Goal: Information Seeking & Learning: Learn about a topic

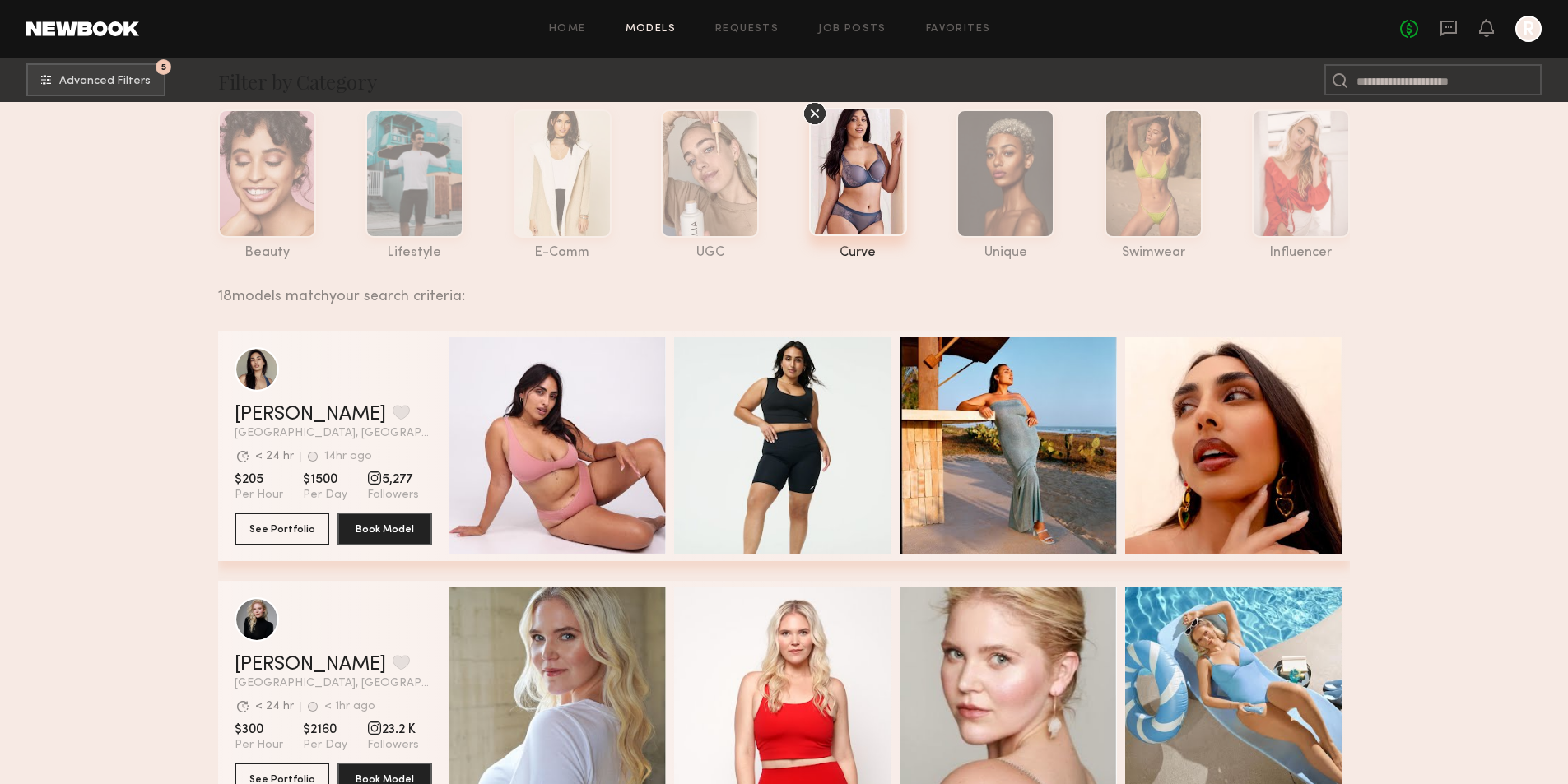
scroll to position [247, 0]
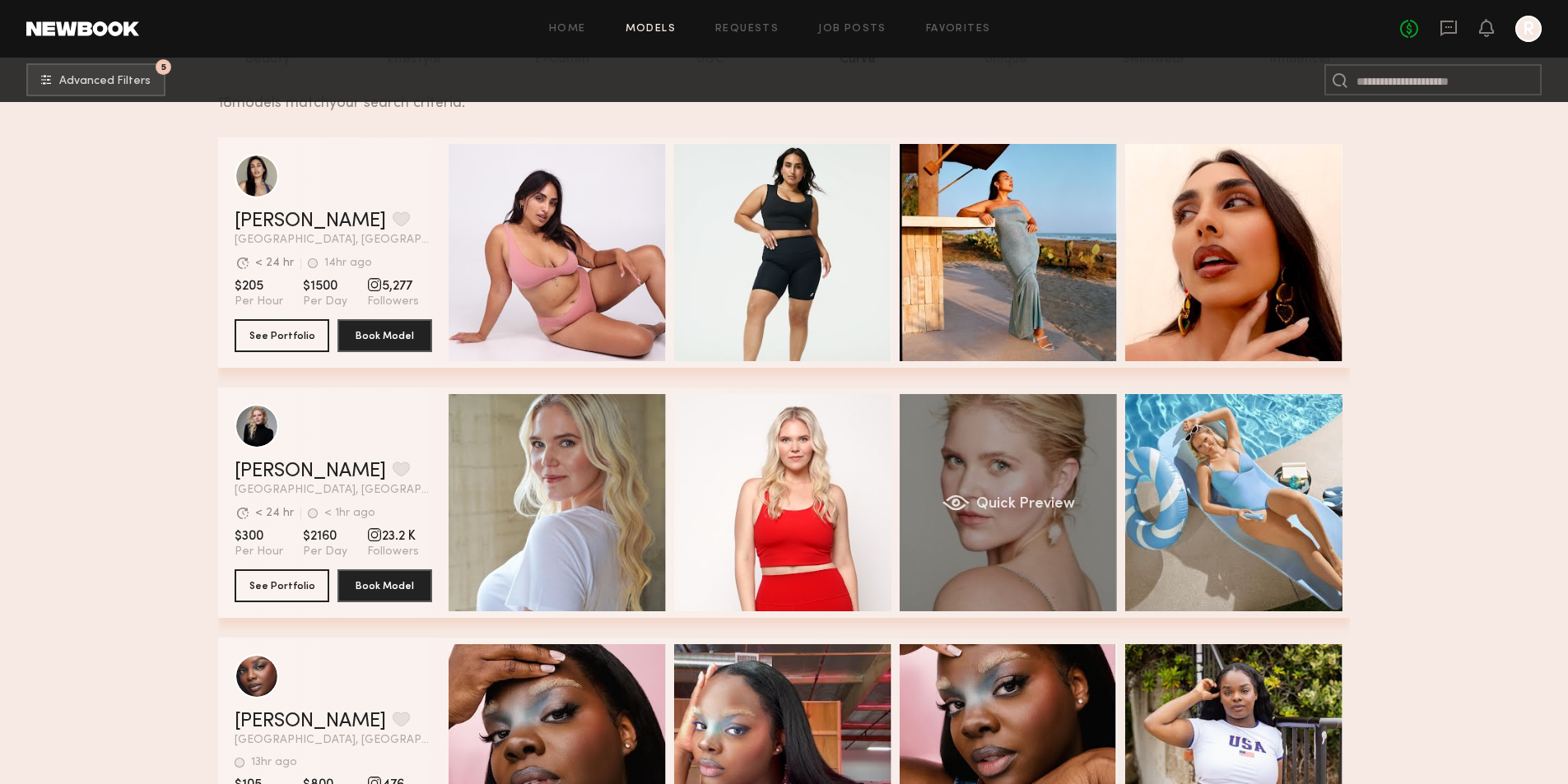
click at [984, 441] on div "Quick Preview" at bounding box center [1009, 503] width 218 height 218
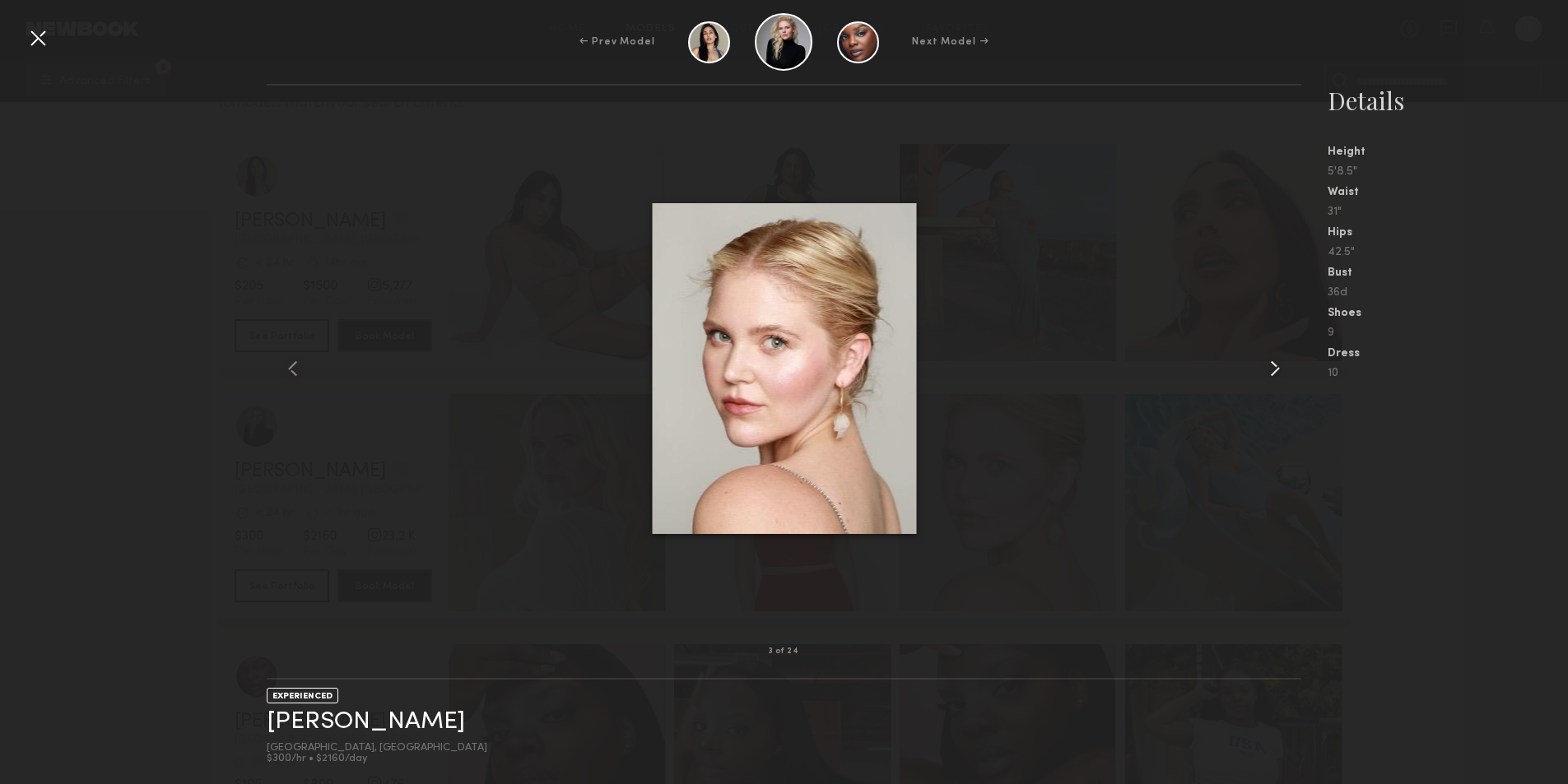
click at [1273, 364] on common-icon at bounding box center [1275, 368] width 26 height 26
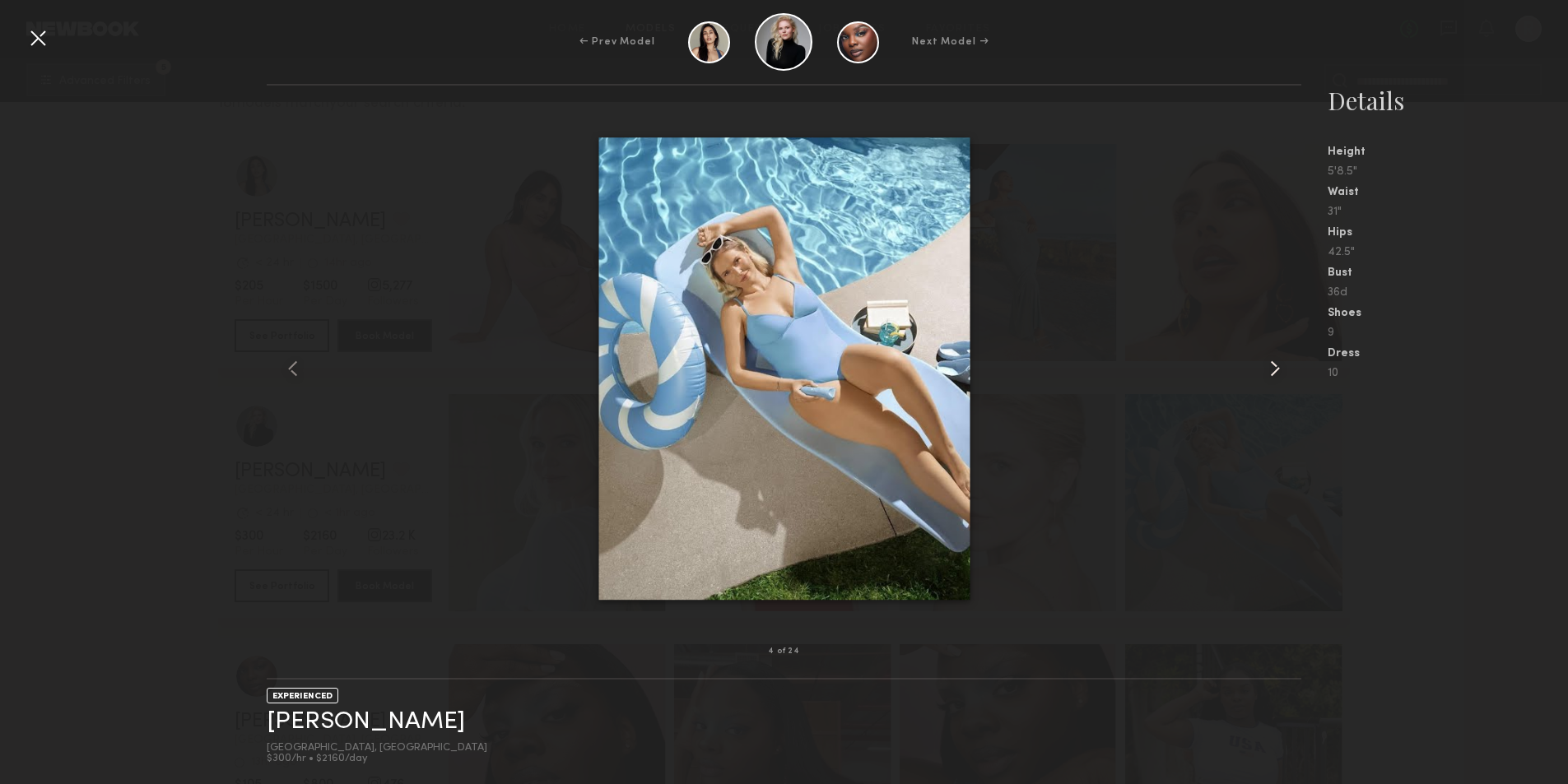
click at [1273, 364] on common-icon at bounding box center [1275, 368] width 26 height 26
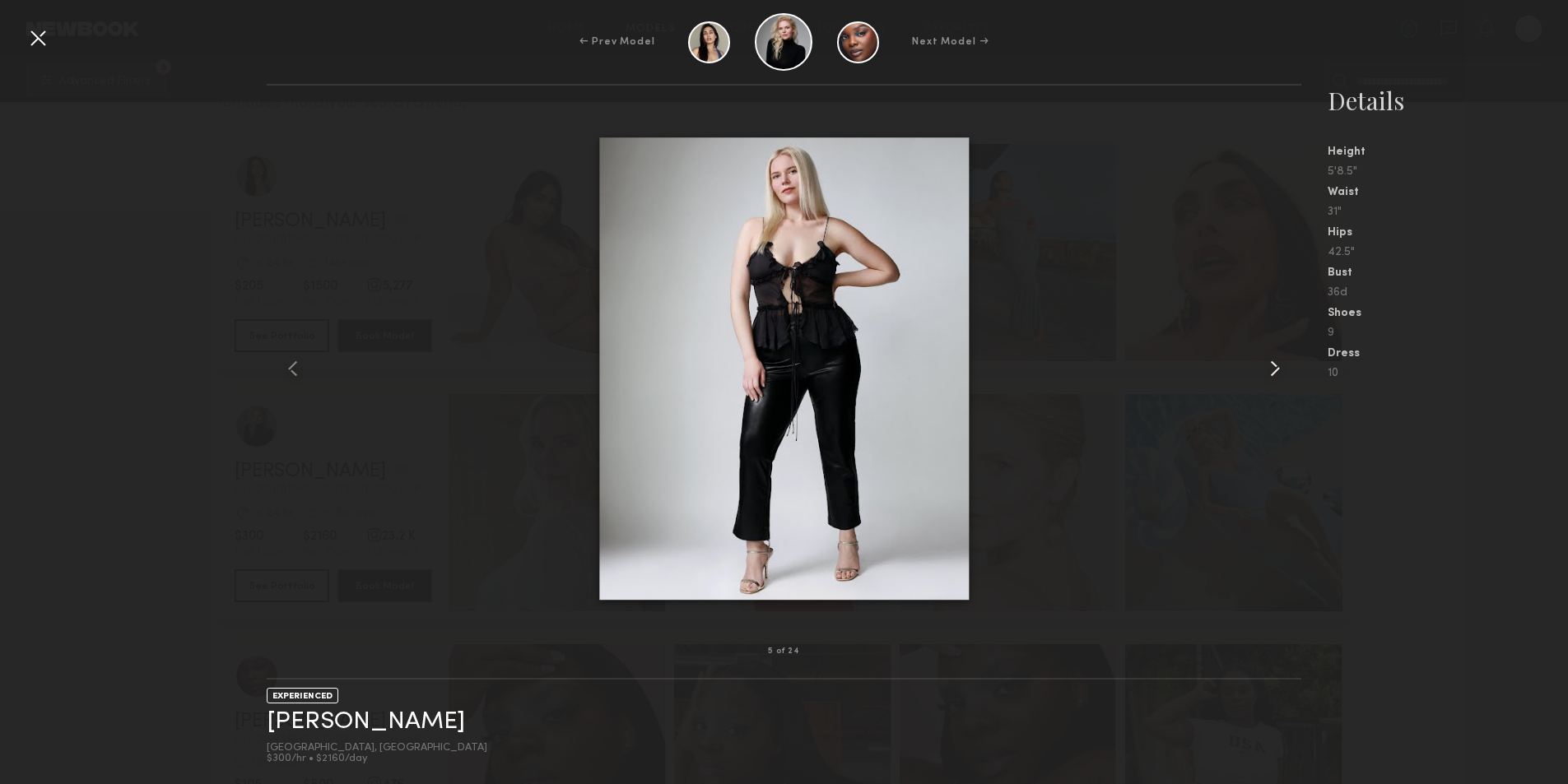
click at [1273, 364] on common-icon at bounding box center [1275, 368] width 26 height 26
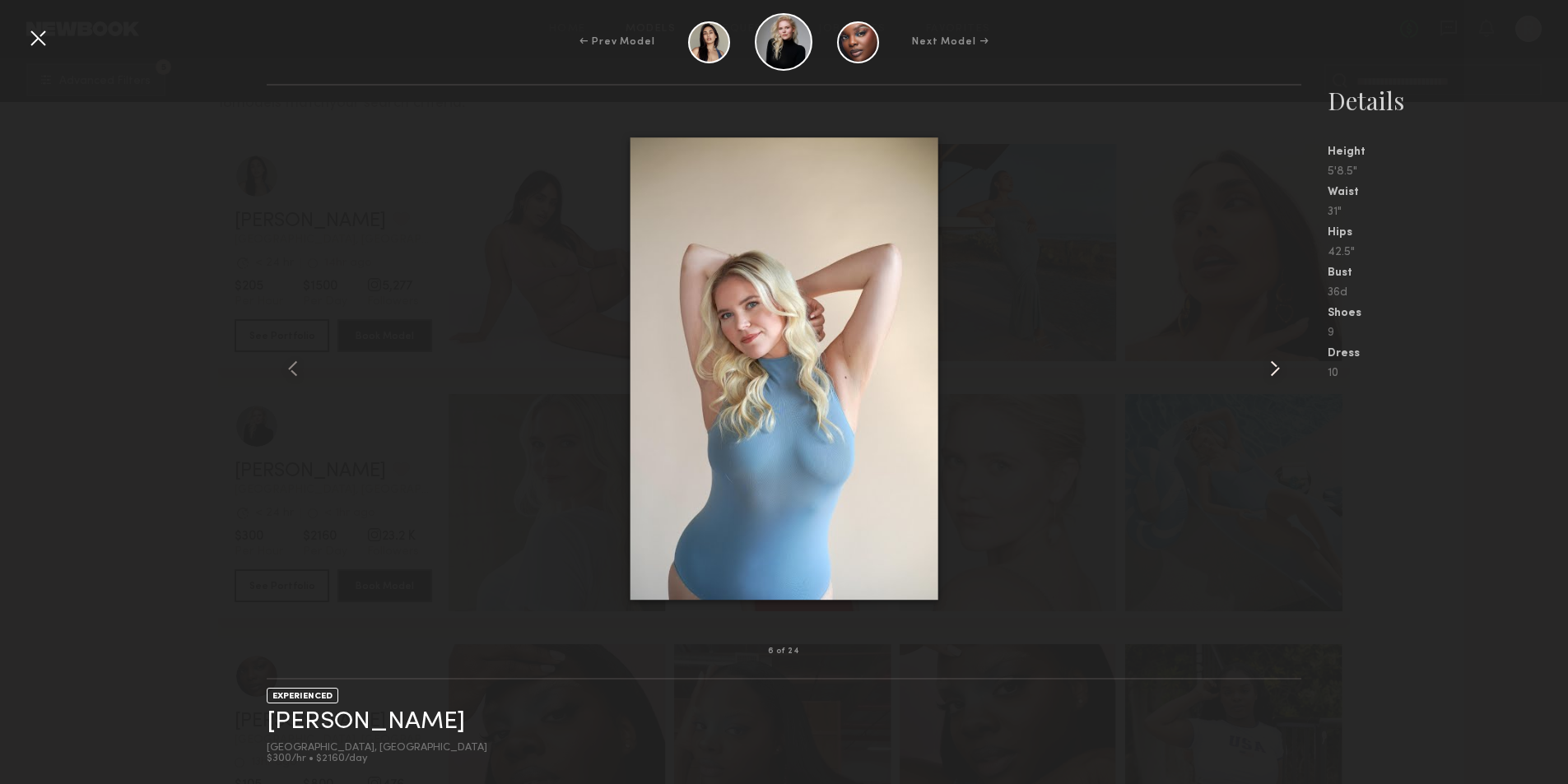
click at [1273, 364] on common-icon at bounding box center [1275, 368] width 26 height 26
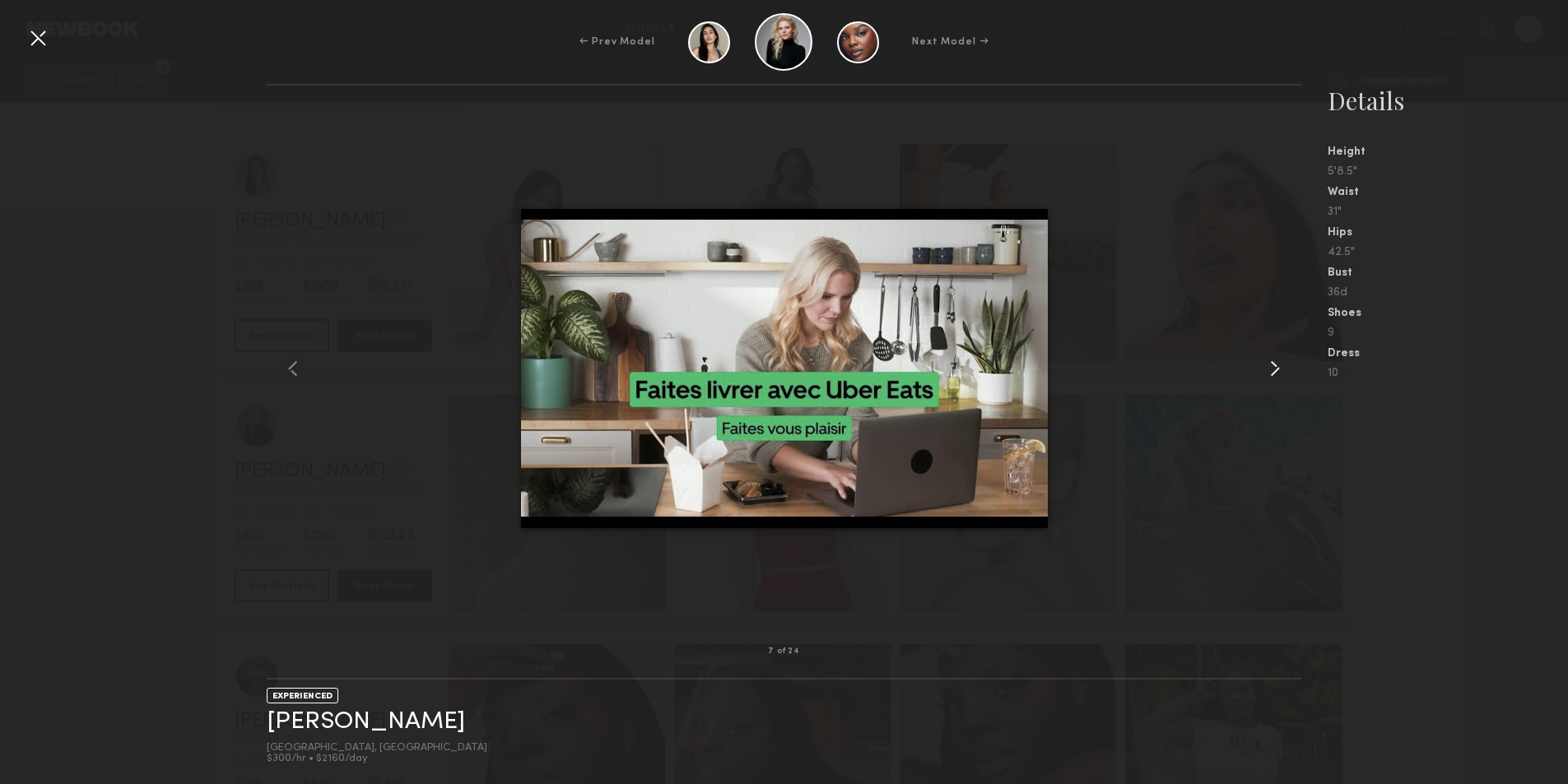
click at [1273, 364] on common-icon at bounding box center [1275, 368] width 26 height 26
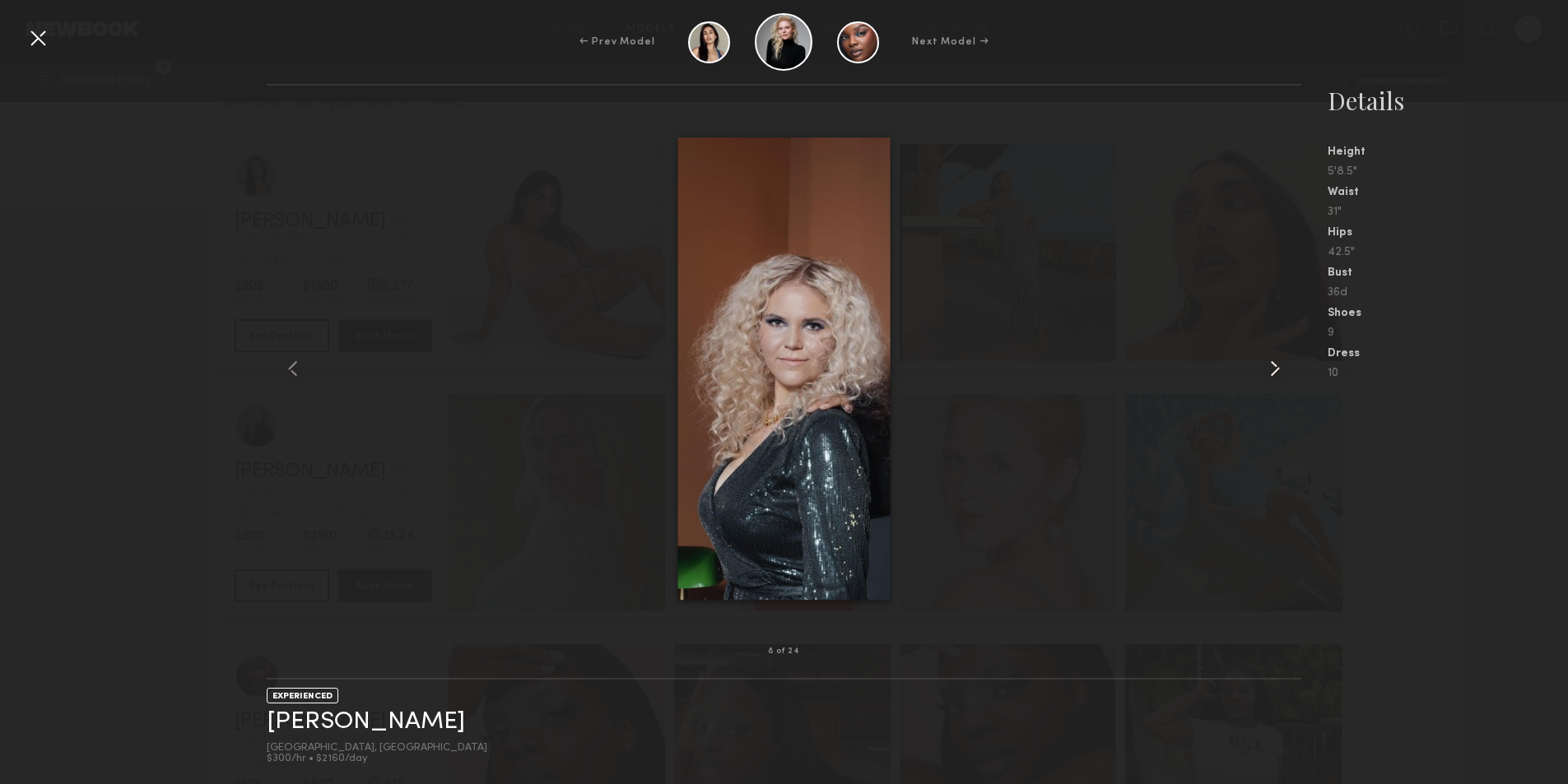
click at [1268, 368] on common-icon at bounding box center [1275, 368] width 26 height 26
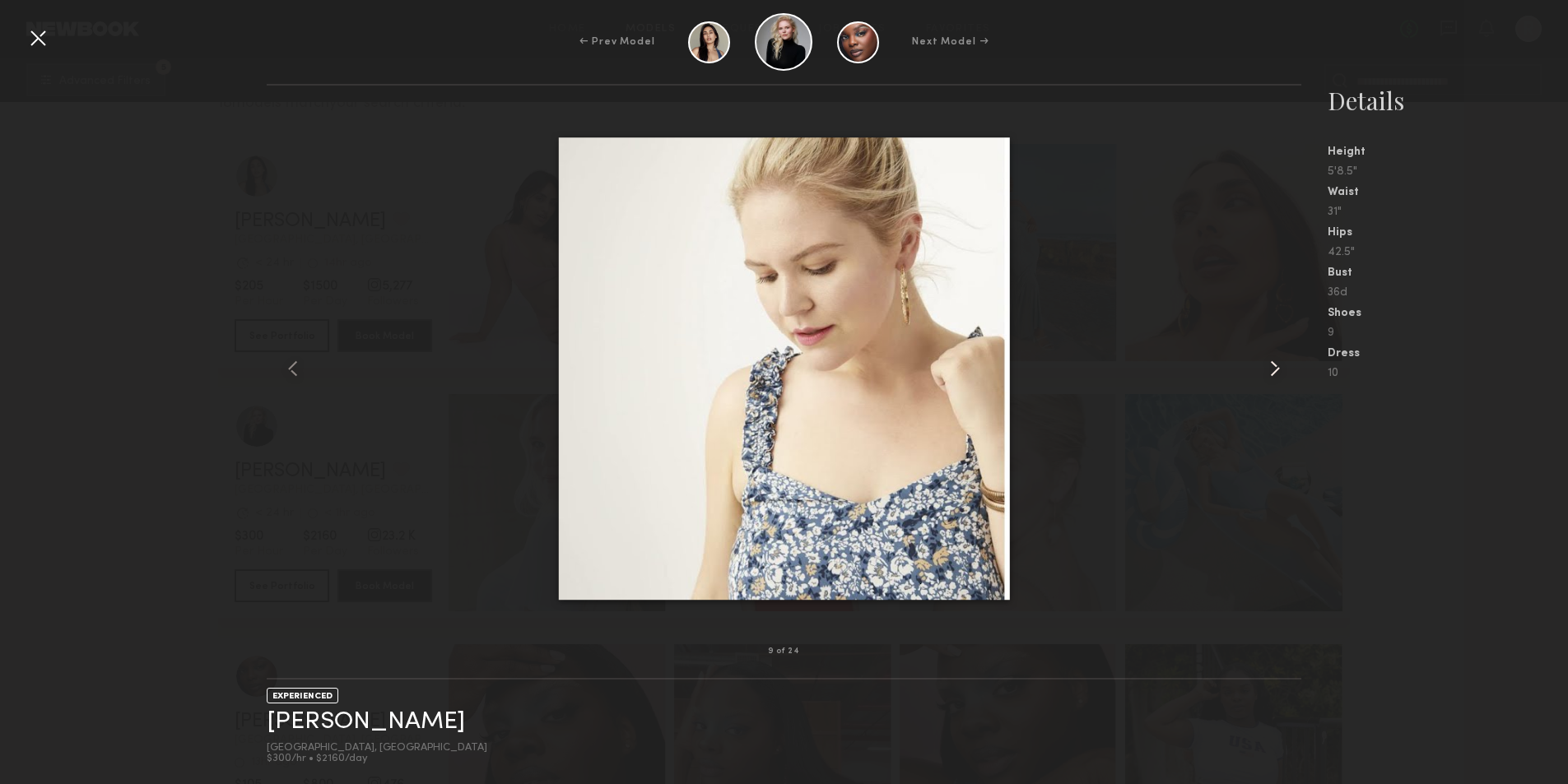
click at [1268, 368] on common-icon at bounding box center [1275, 368] width 26 height 26
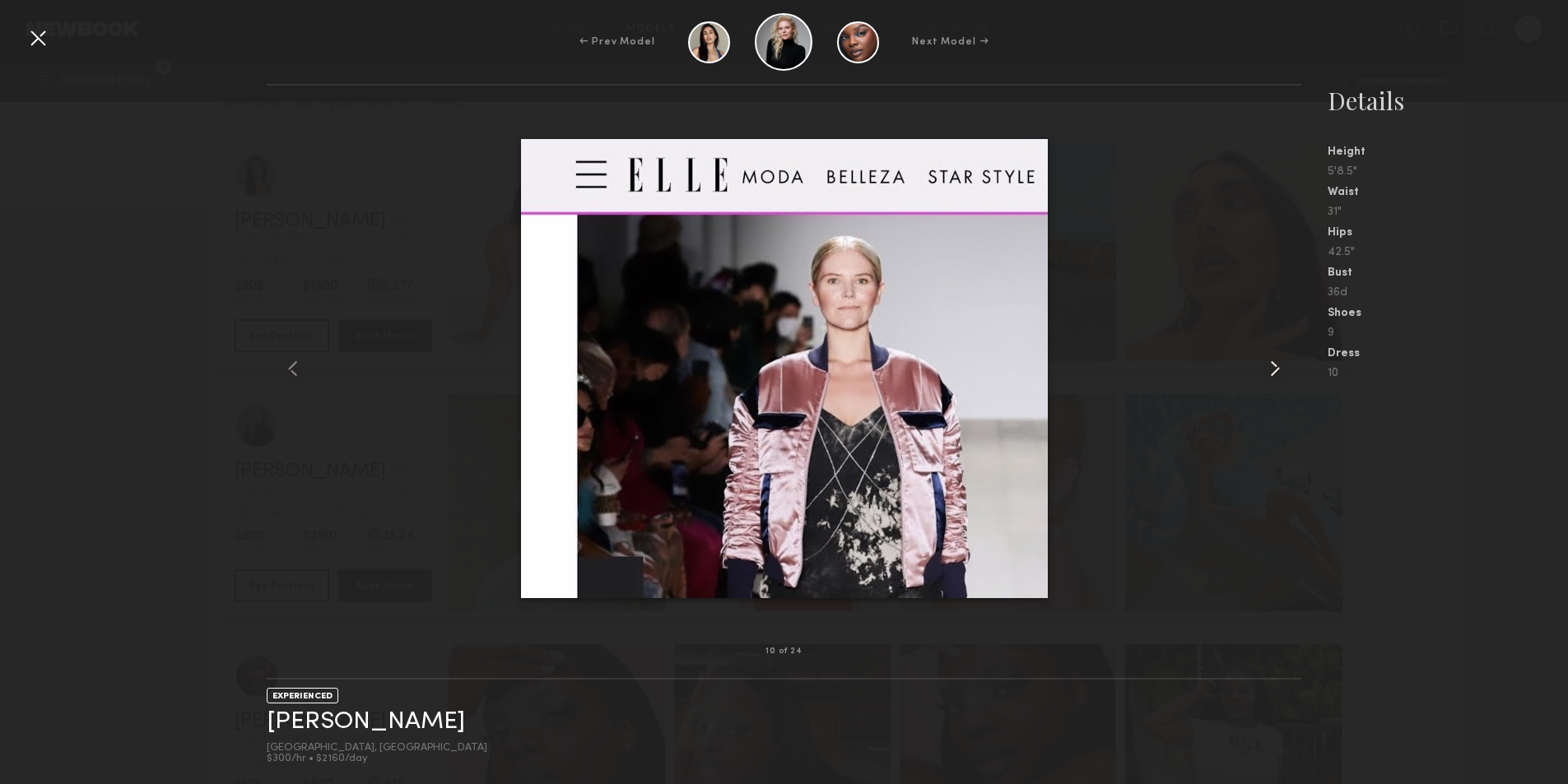
click at [1268, 368] on common-icon at bounding box center [1275, 368] width 26 height 26
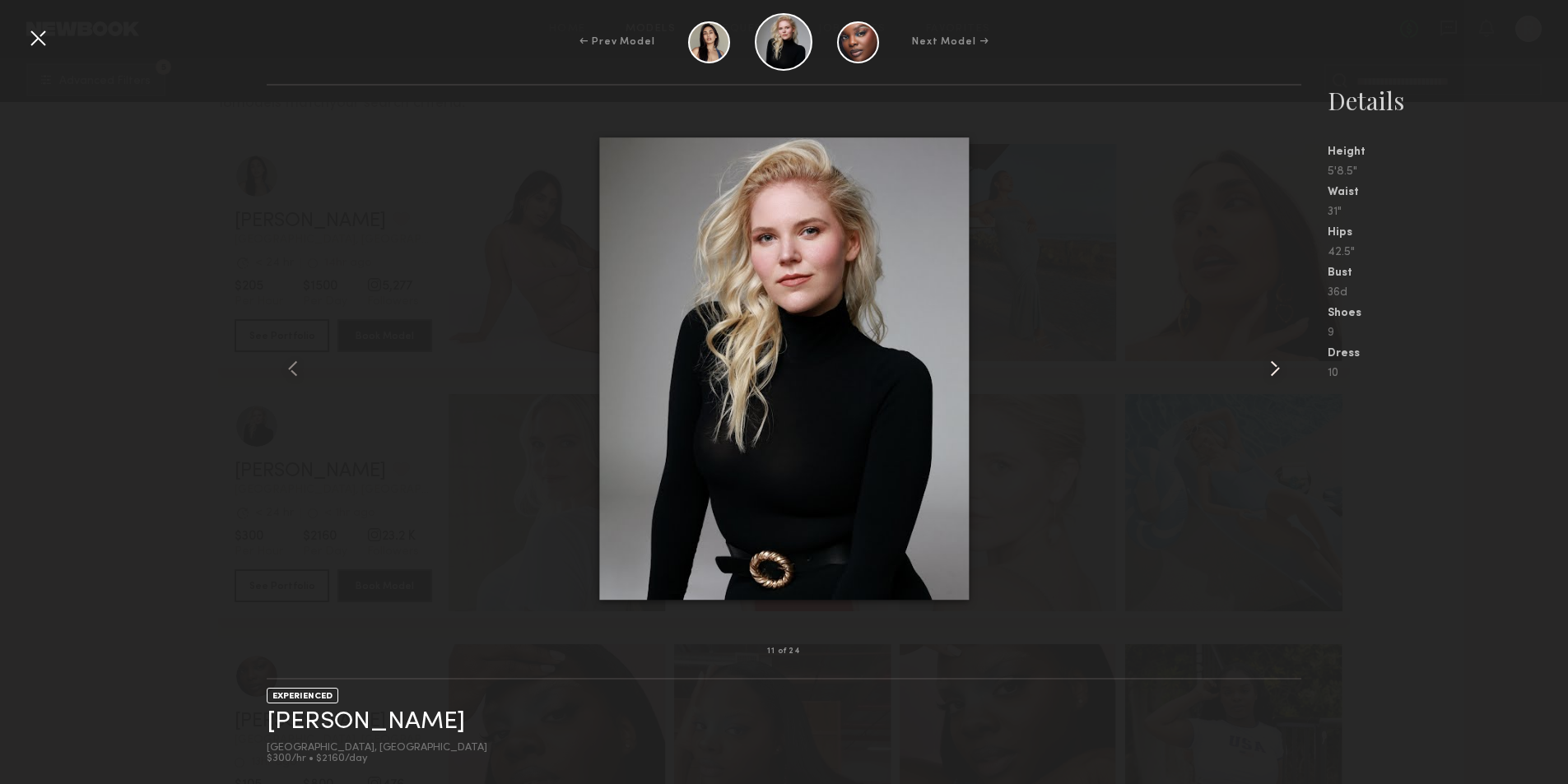
click at [1268, 368] on common-icon at bounding box center [1275, 368] width 26 height 26
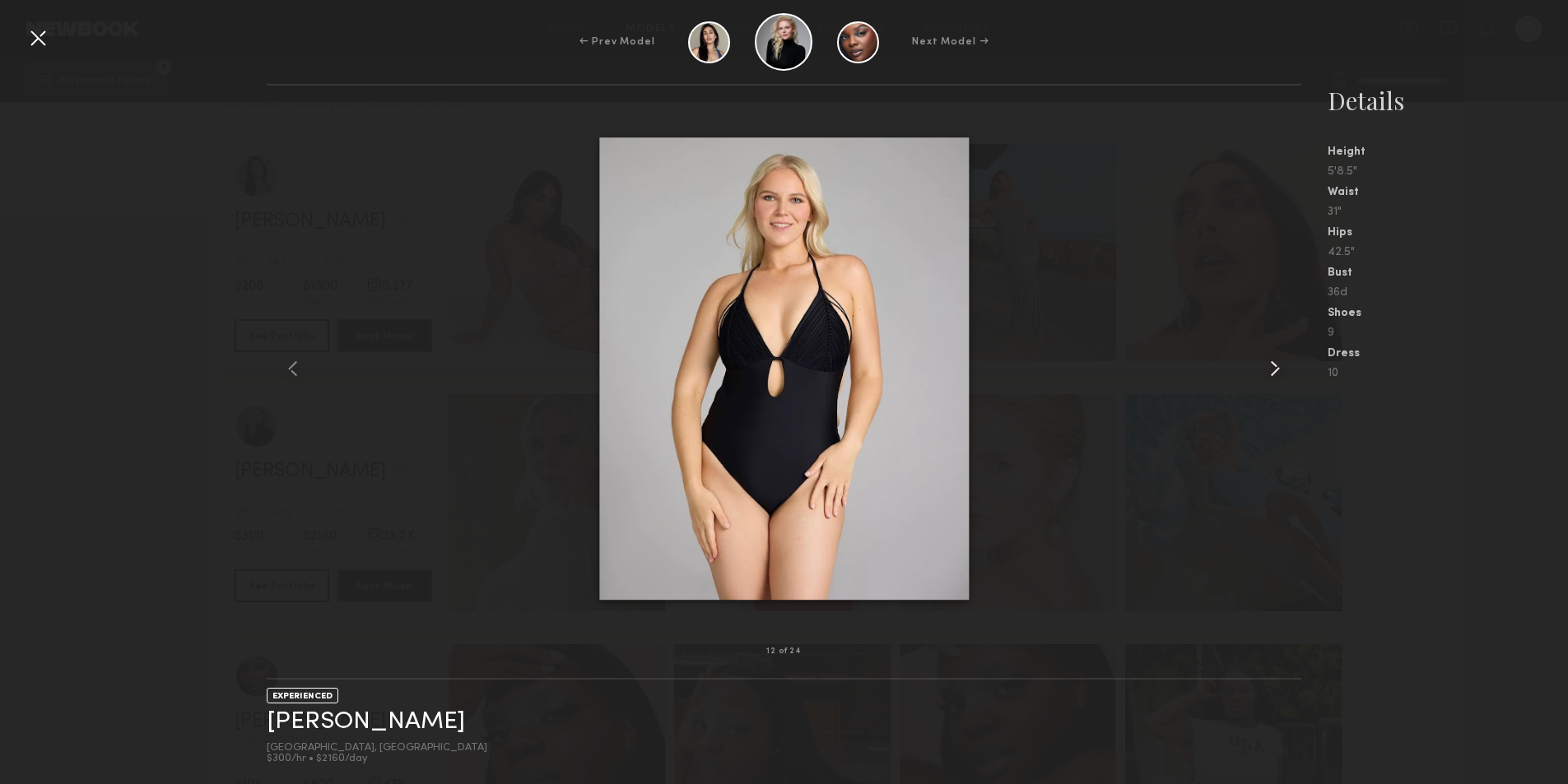
click at [1268, 368] on common-icon at bounding box center [1275, 368] width 26 height 26
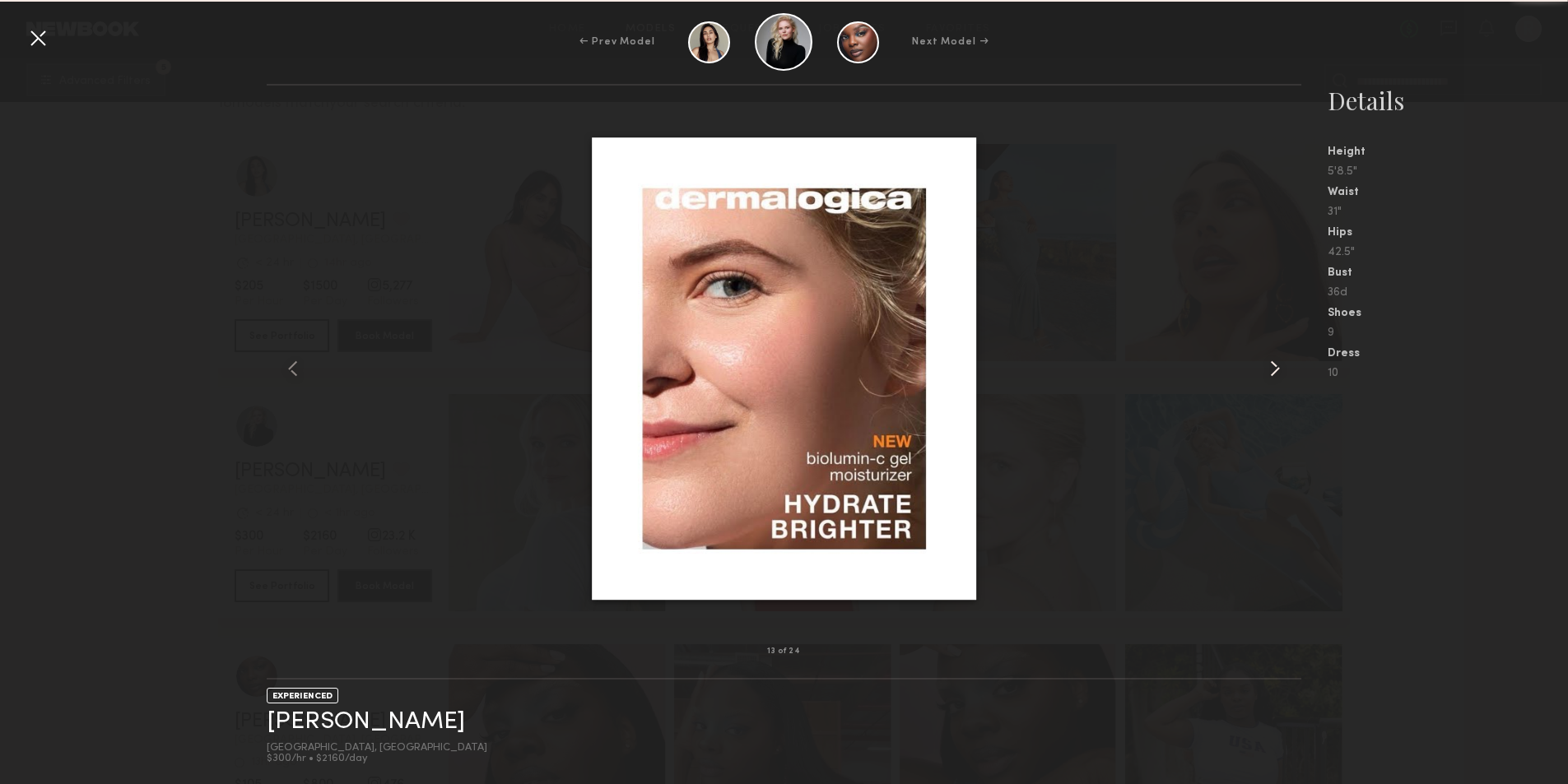
click at [1268, 368] on common-icon at bounding box center [1275, 368] width 26 height 26
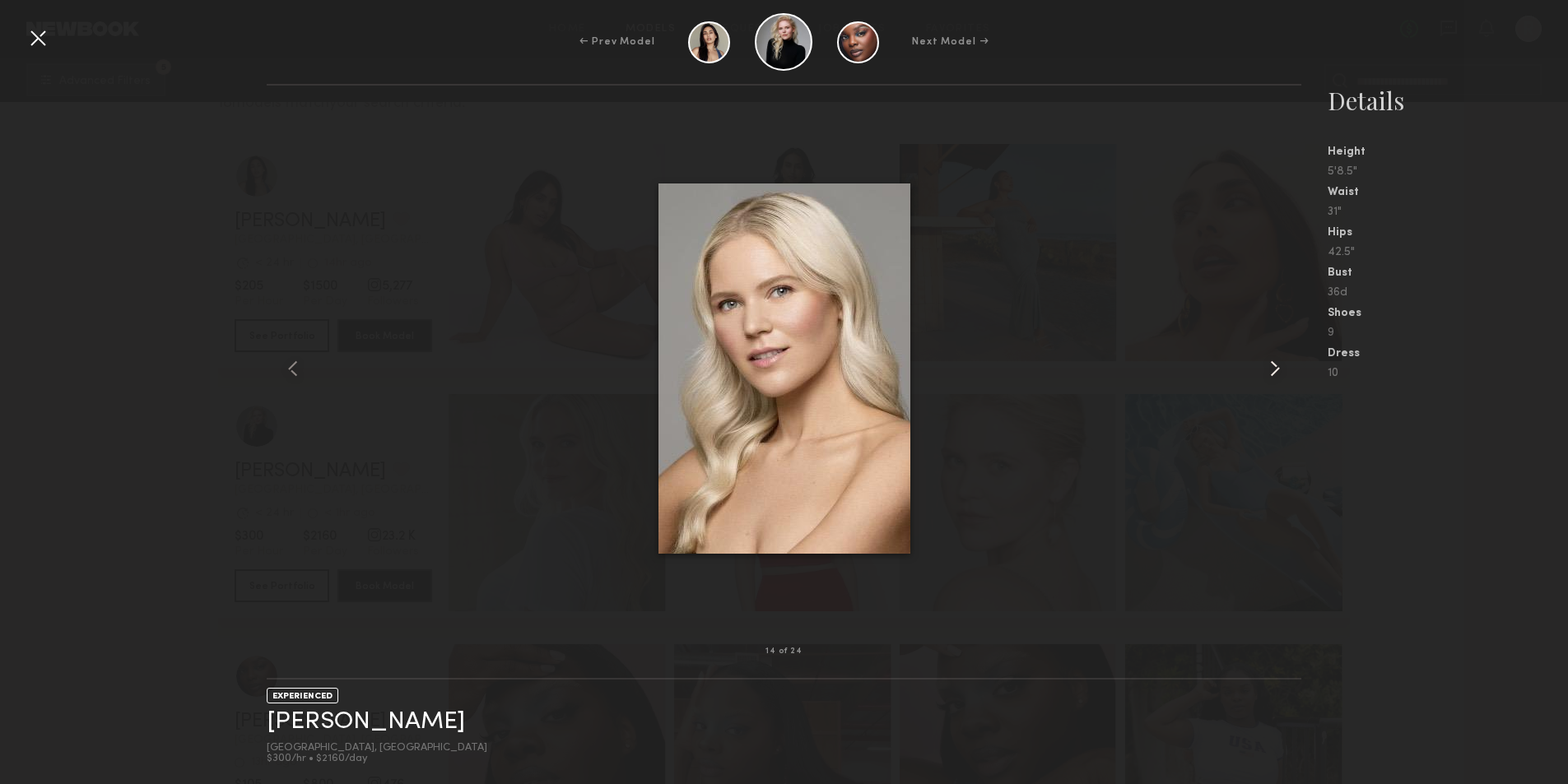
click at [1268, 368] on common-icon at bounding box center [1275, 368] width 26 height 26
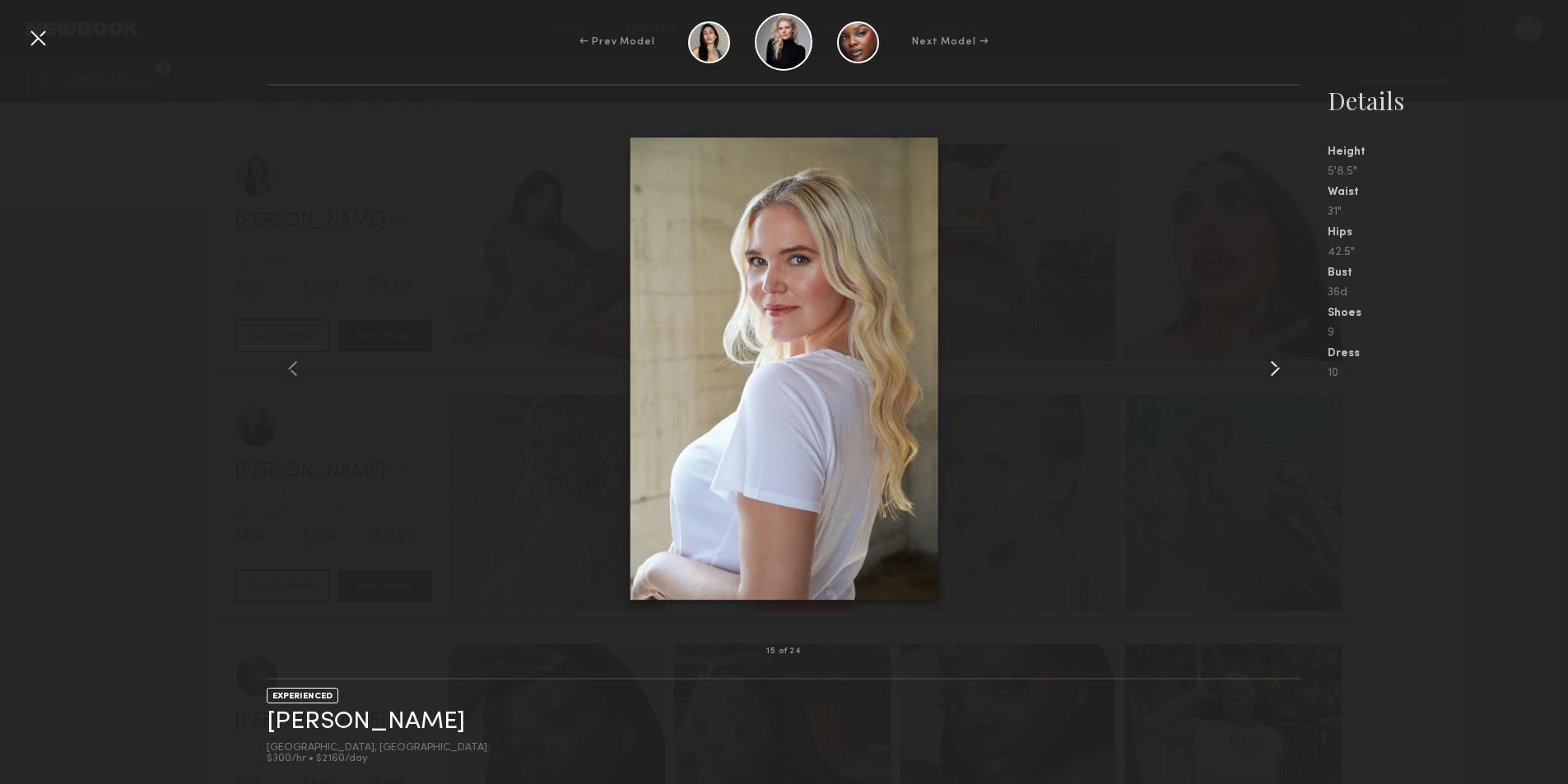
click at [1268, 368] on common-icon at bounding box center [1275, 368] width 26 height 26
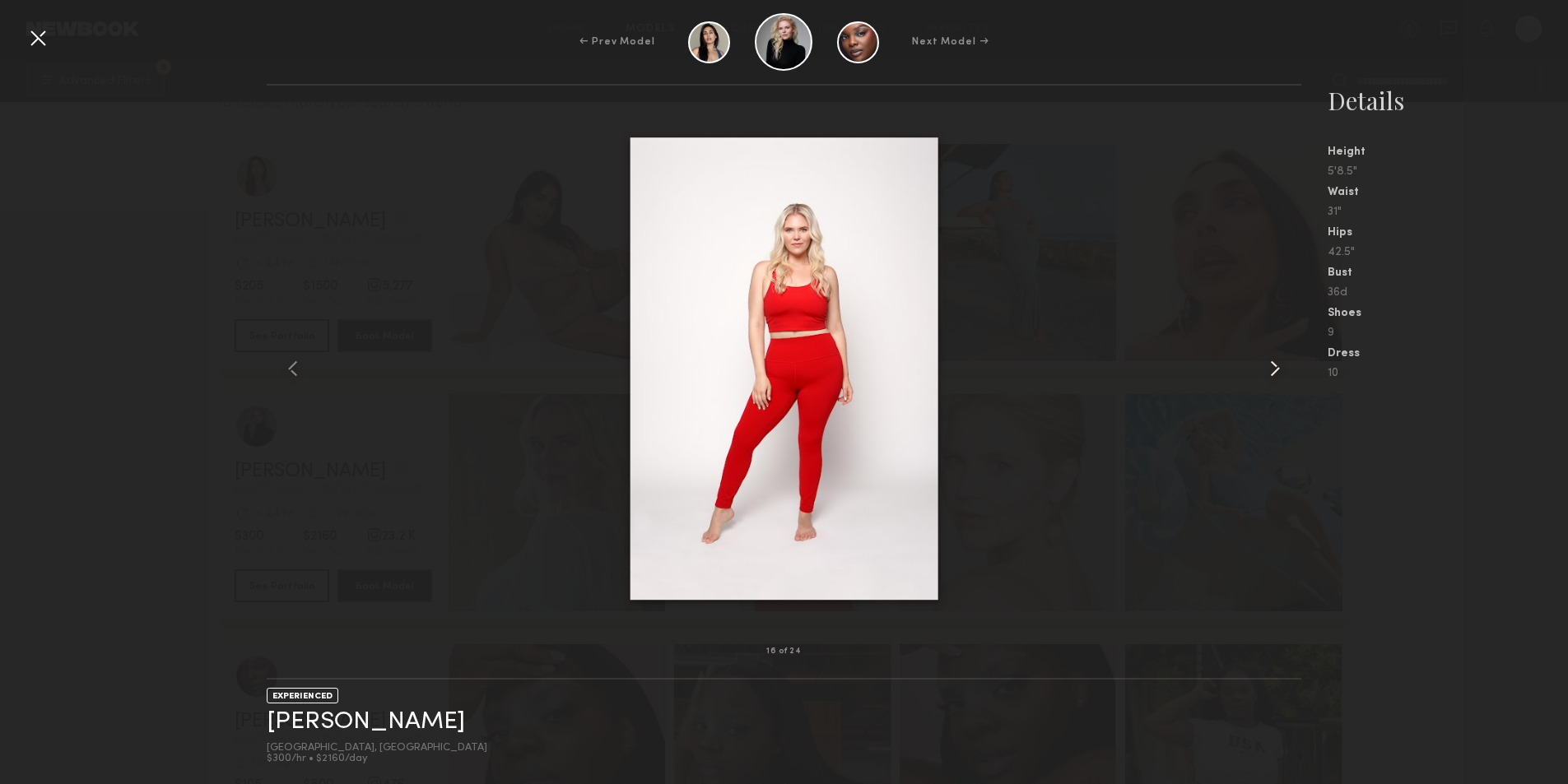
click at [1268, 368] on common-icon at bounding box center [1275, 368] width 26 height 26
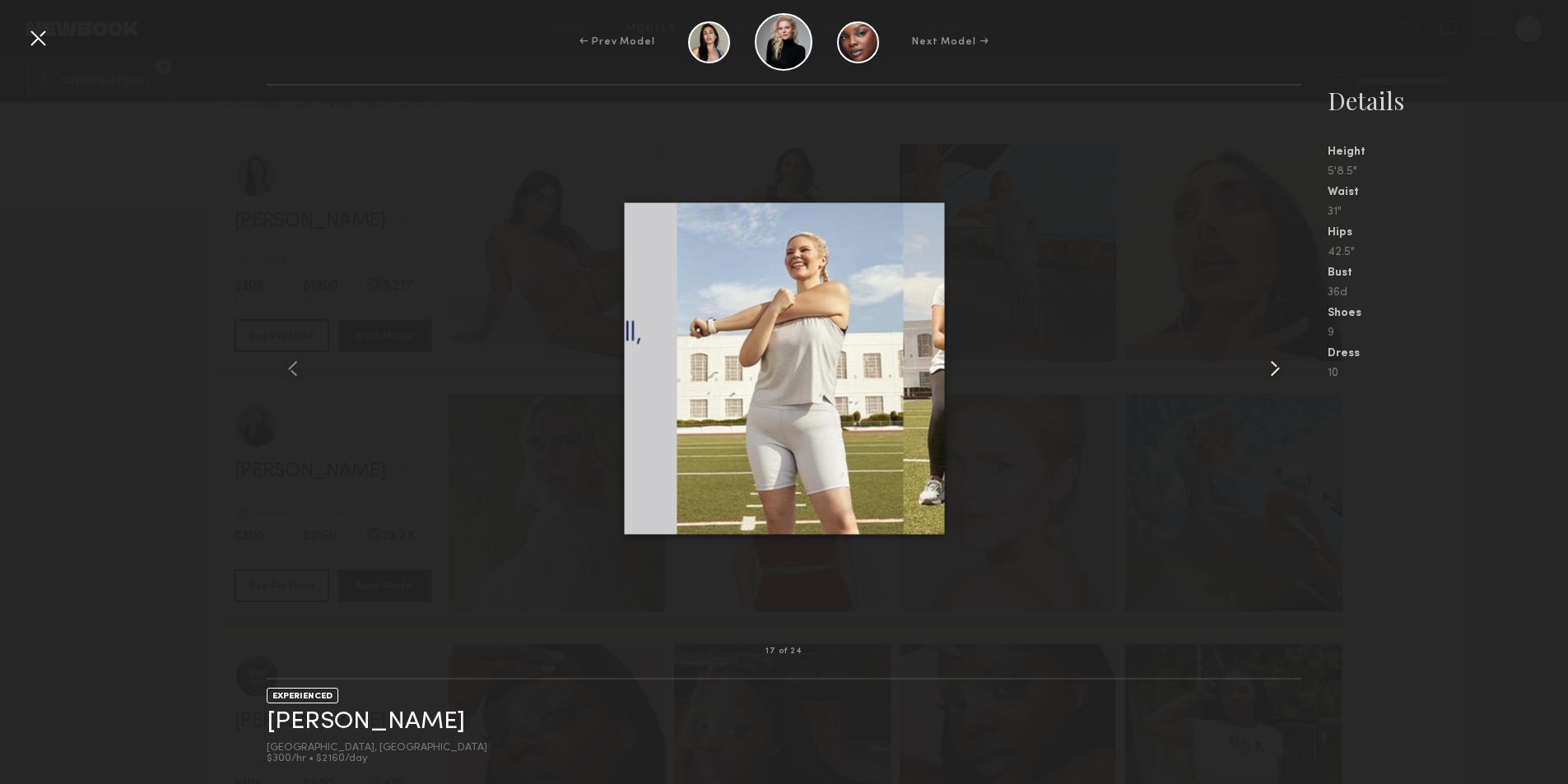
click at [1268, 368] on common-icon at bounding box center [1275, 368] width 26 height 26
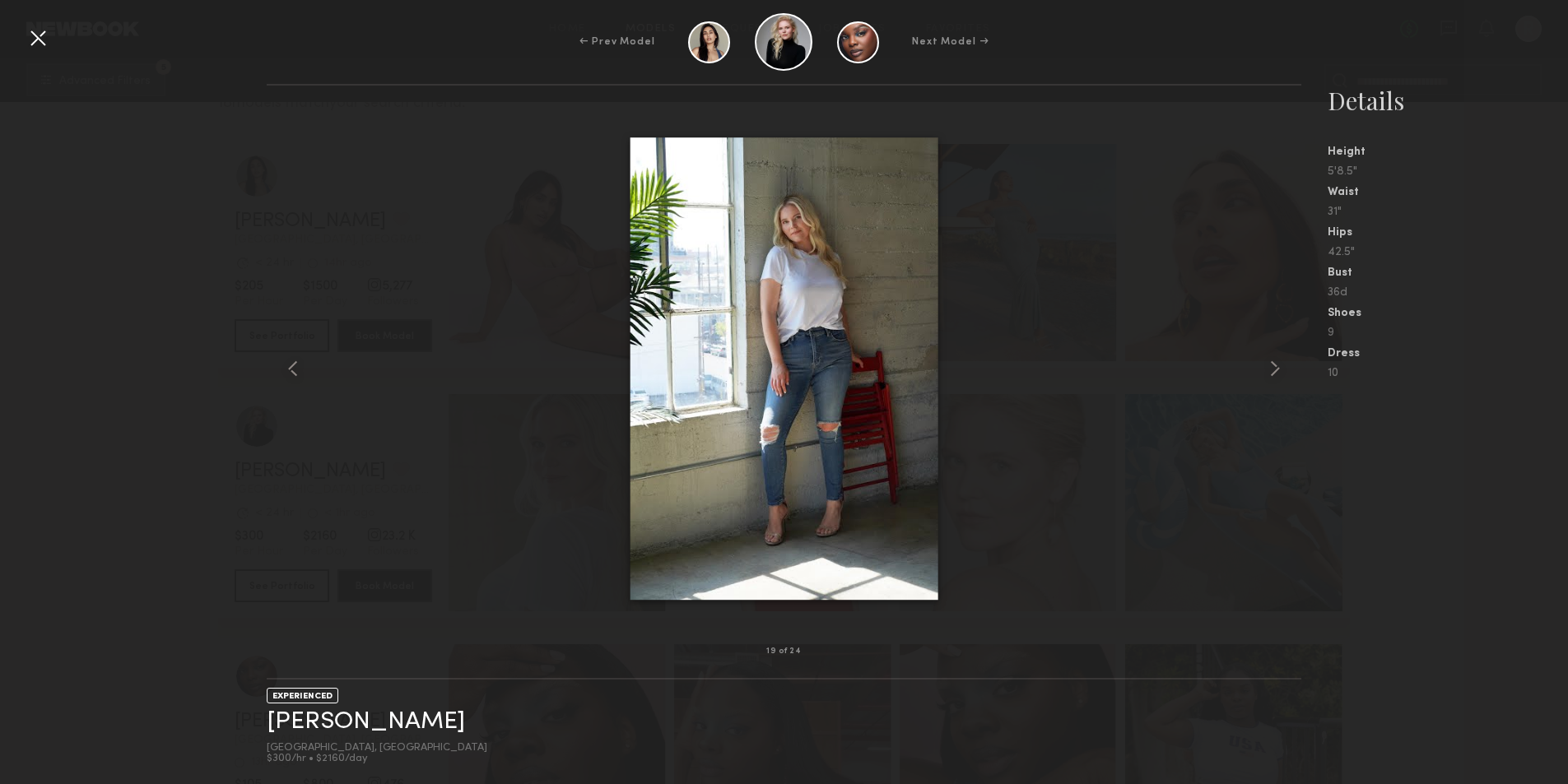
click at [44, 26] on div at bounding box center [38, 38] width 26 height 26
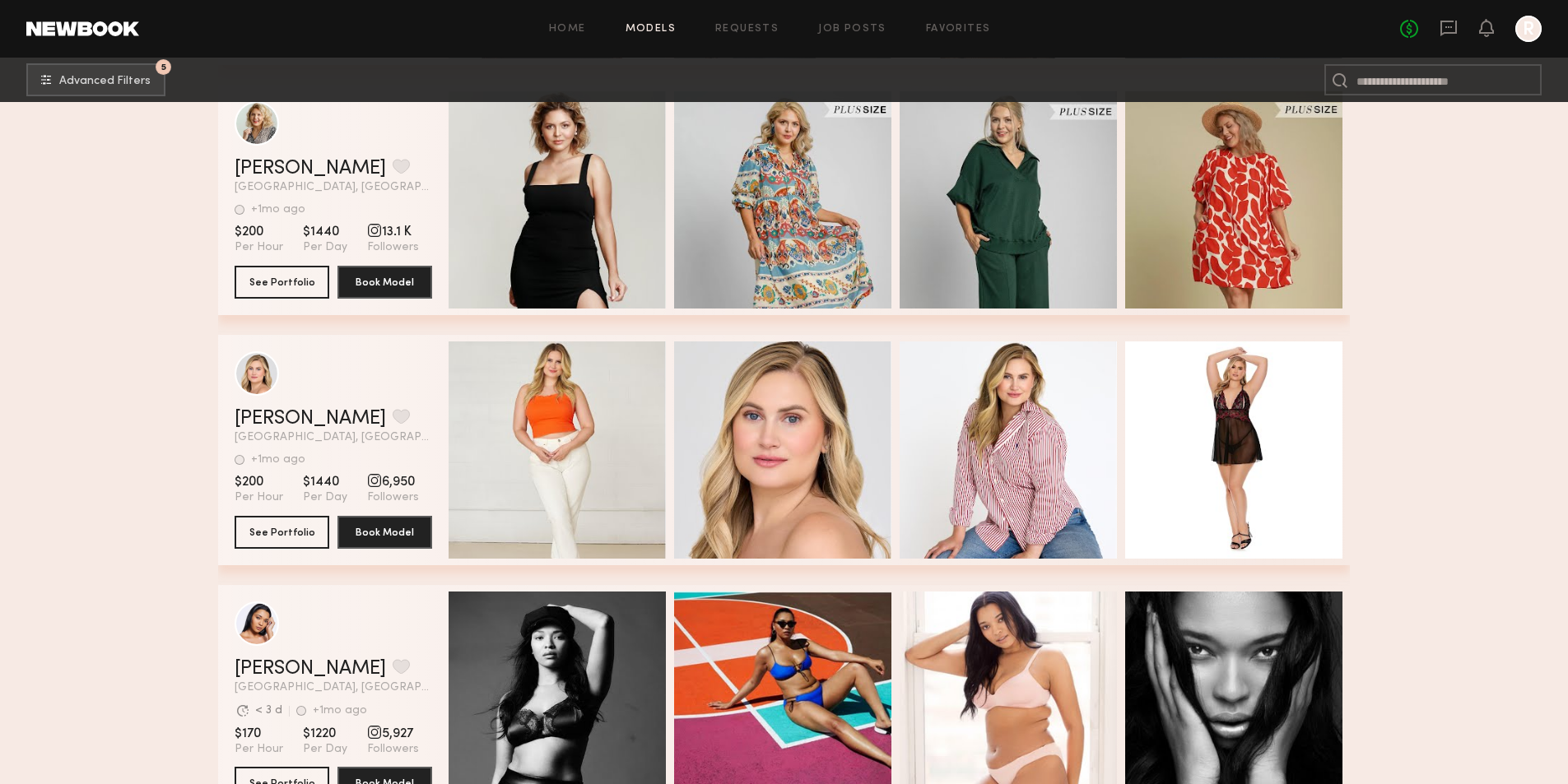
scroll to position [2221, 0]
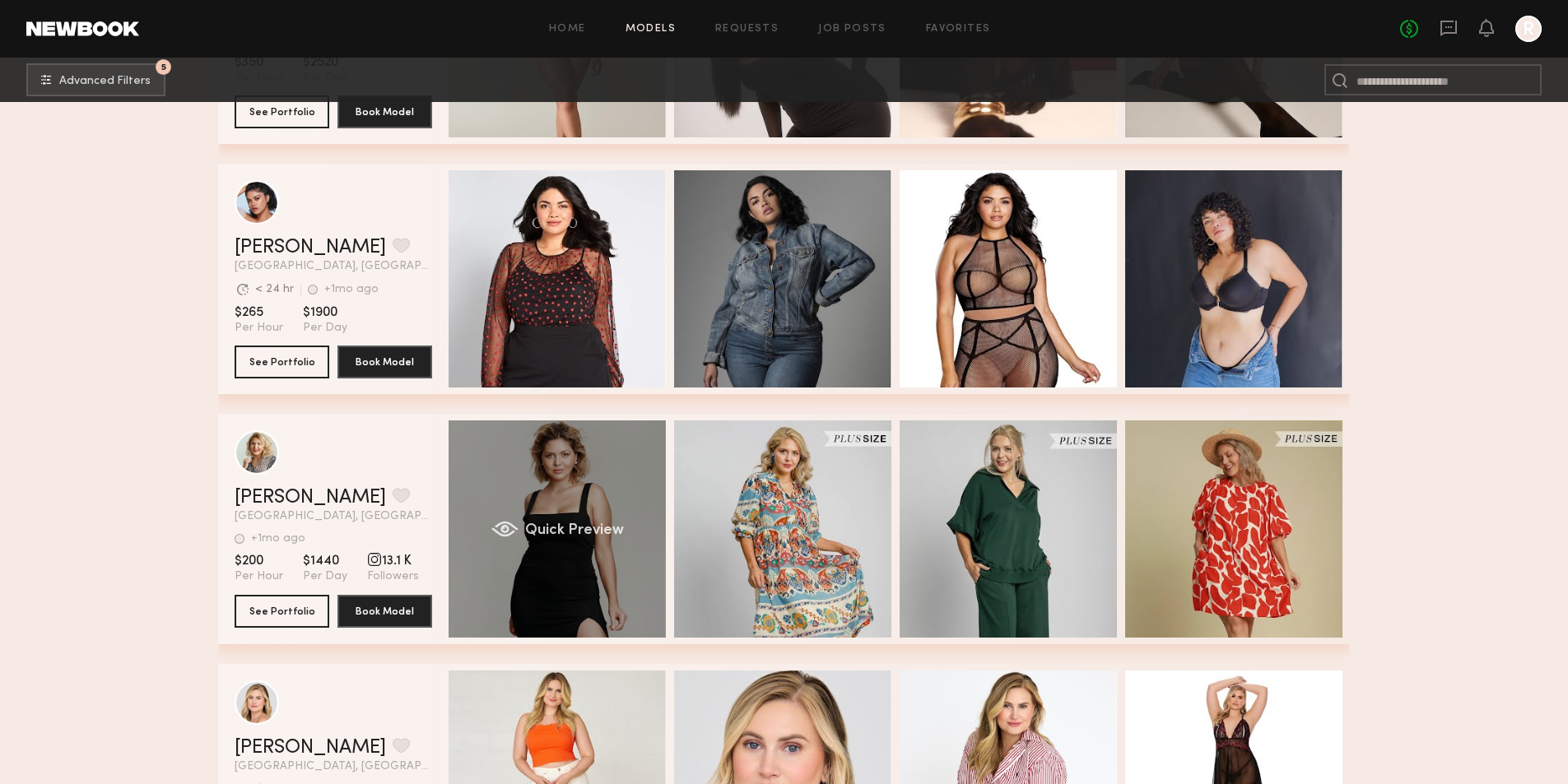
click at [575, 529] on span "Quick Preview" at bounding box center [574, 530] width 99 height 15
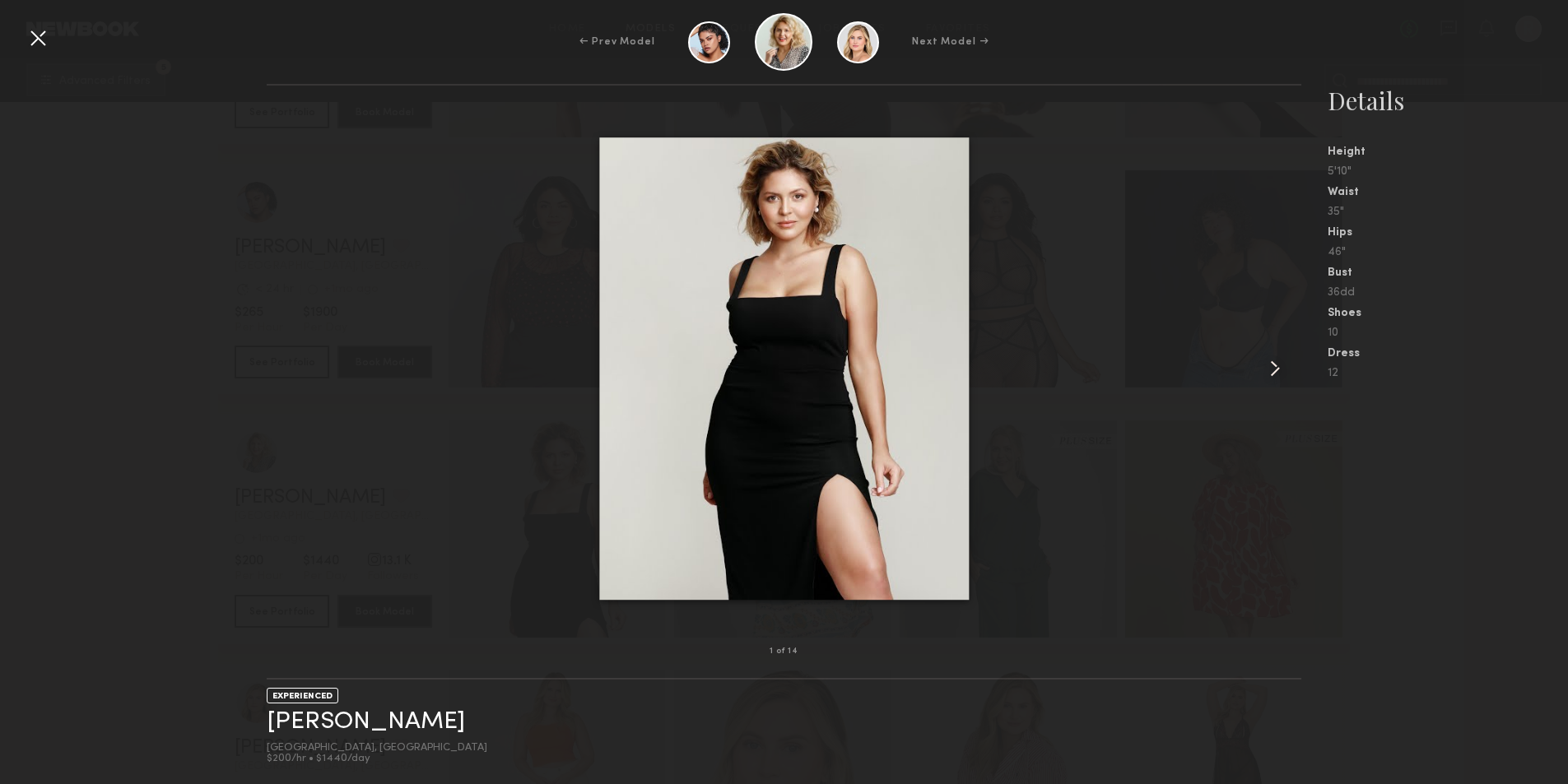
click at [1270, 361] on common-icon at bounding box center [1275, 368] width 26 height 26
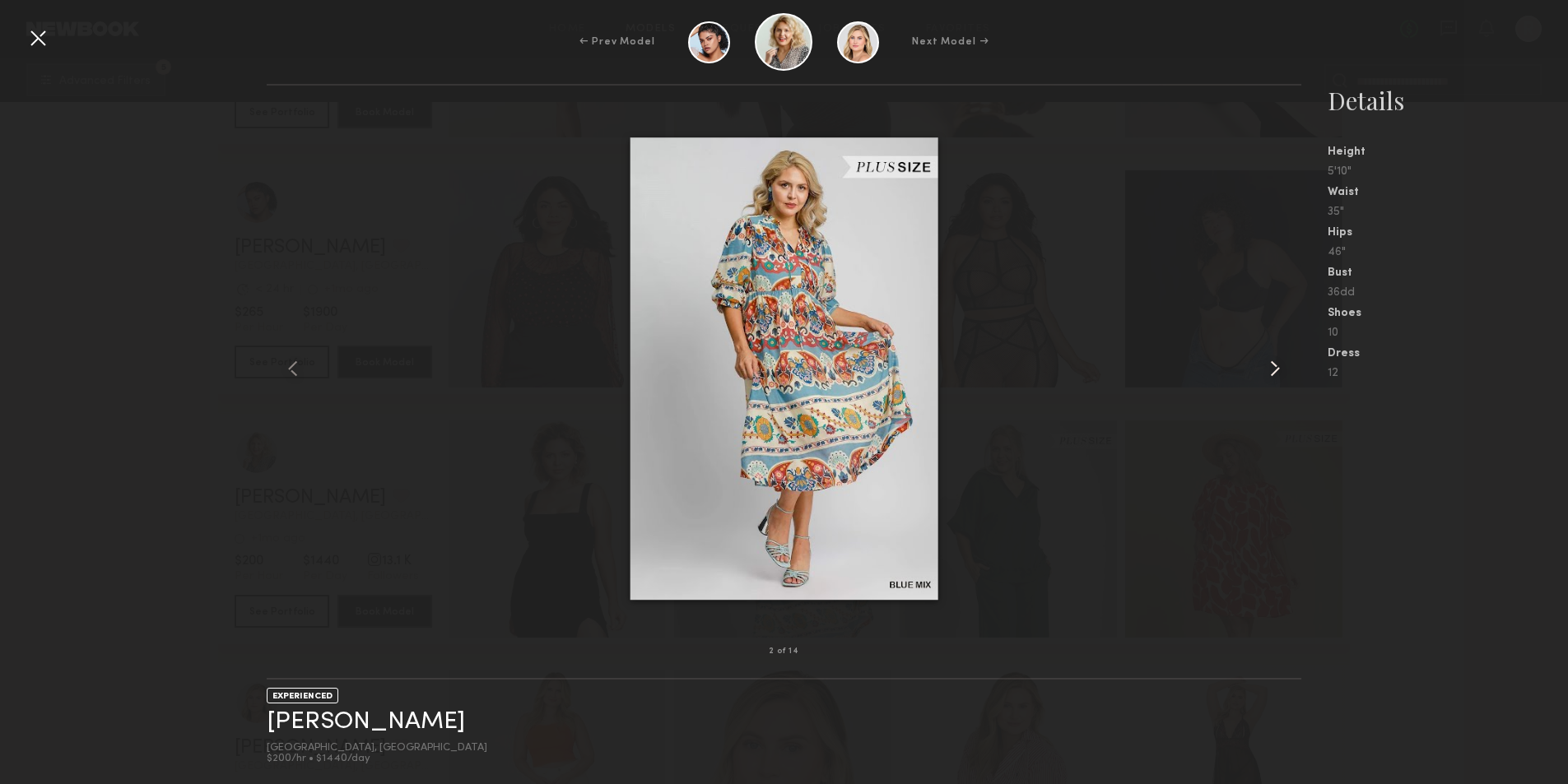
click at [1270, 361] on common-icon at bounding box center [1275, 368] width 26 height 26
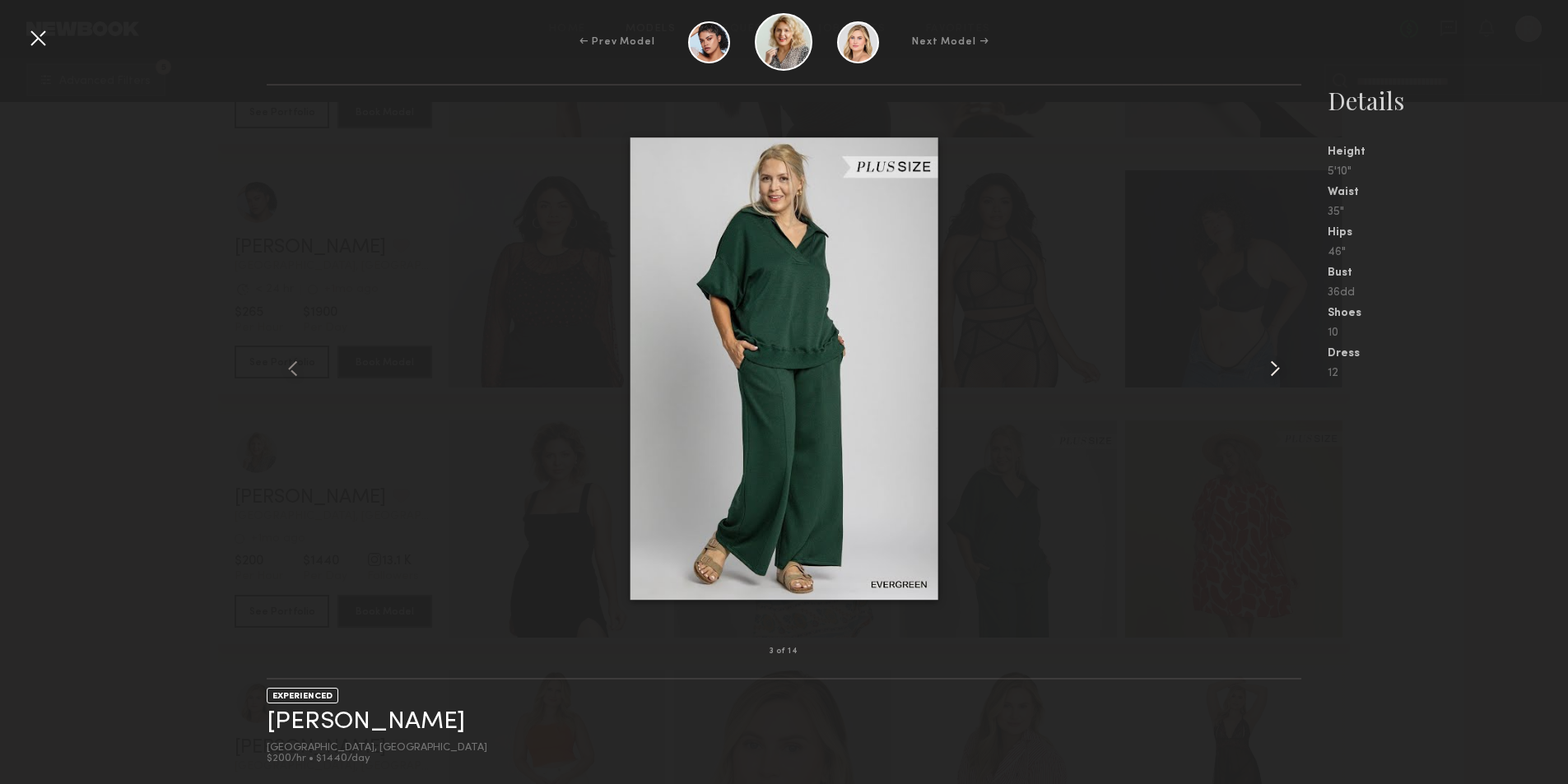
click at [1270, 361] on common-icon at bounding box center [1275, 368] width 26 height 26
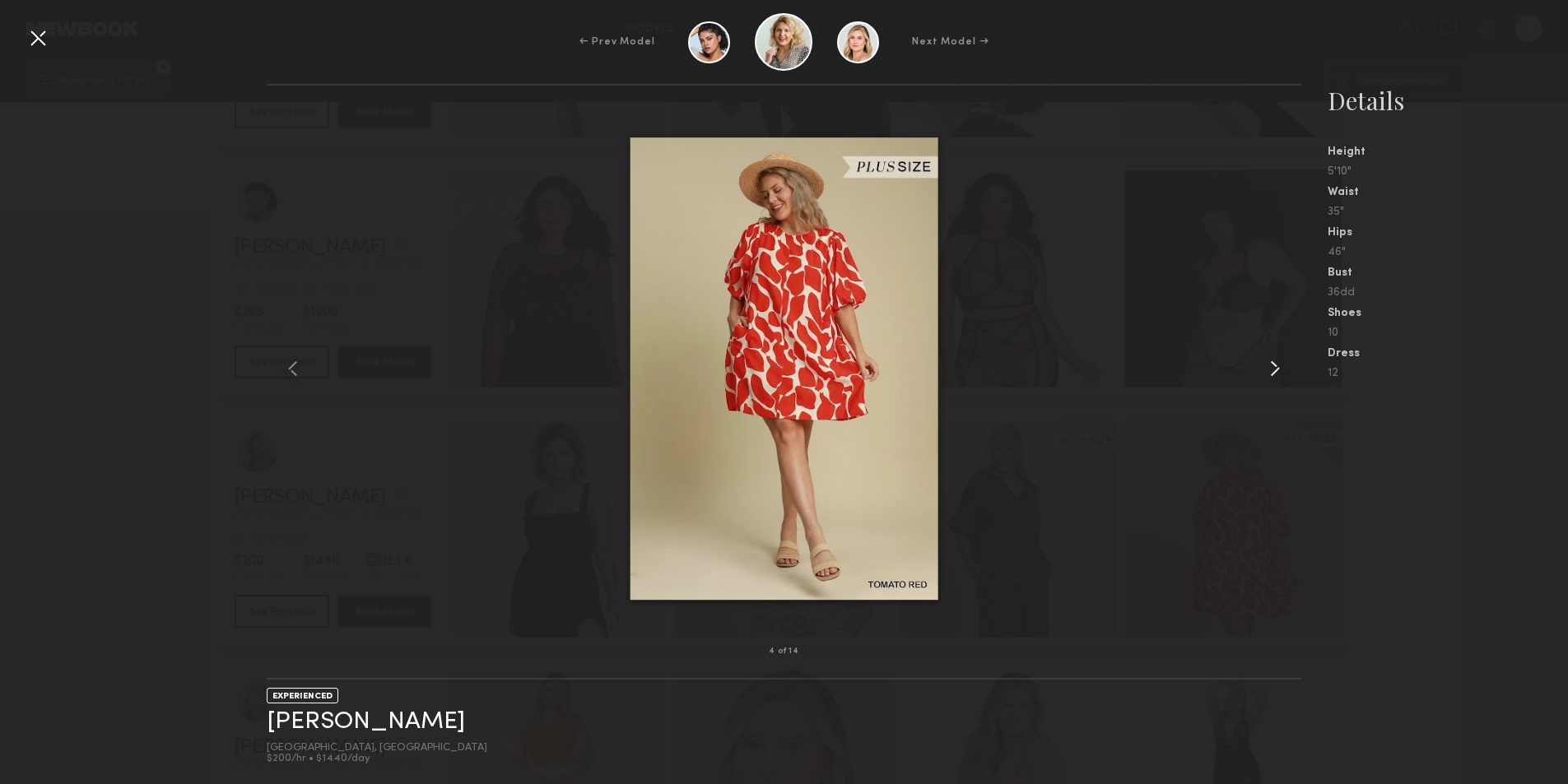
click at [1270, 361] on common-icon at bounding box center [1275, 368] width 26 height 26
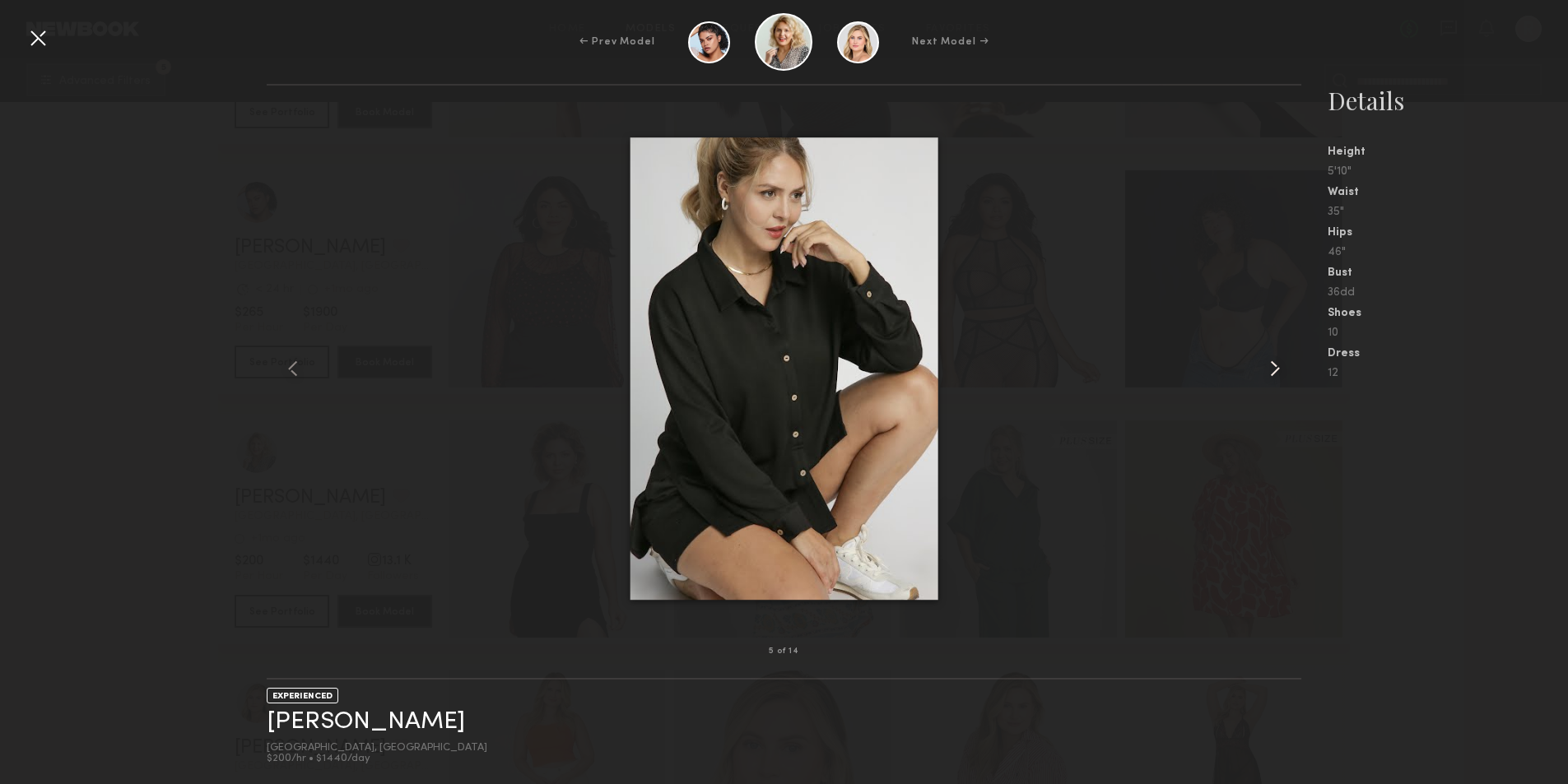
click at [1270, 361] on common-icon at bounding box center [1275, 368] width 26 height 26
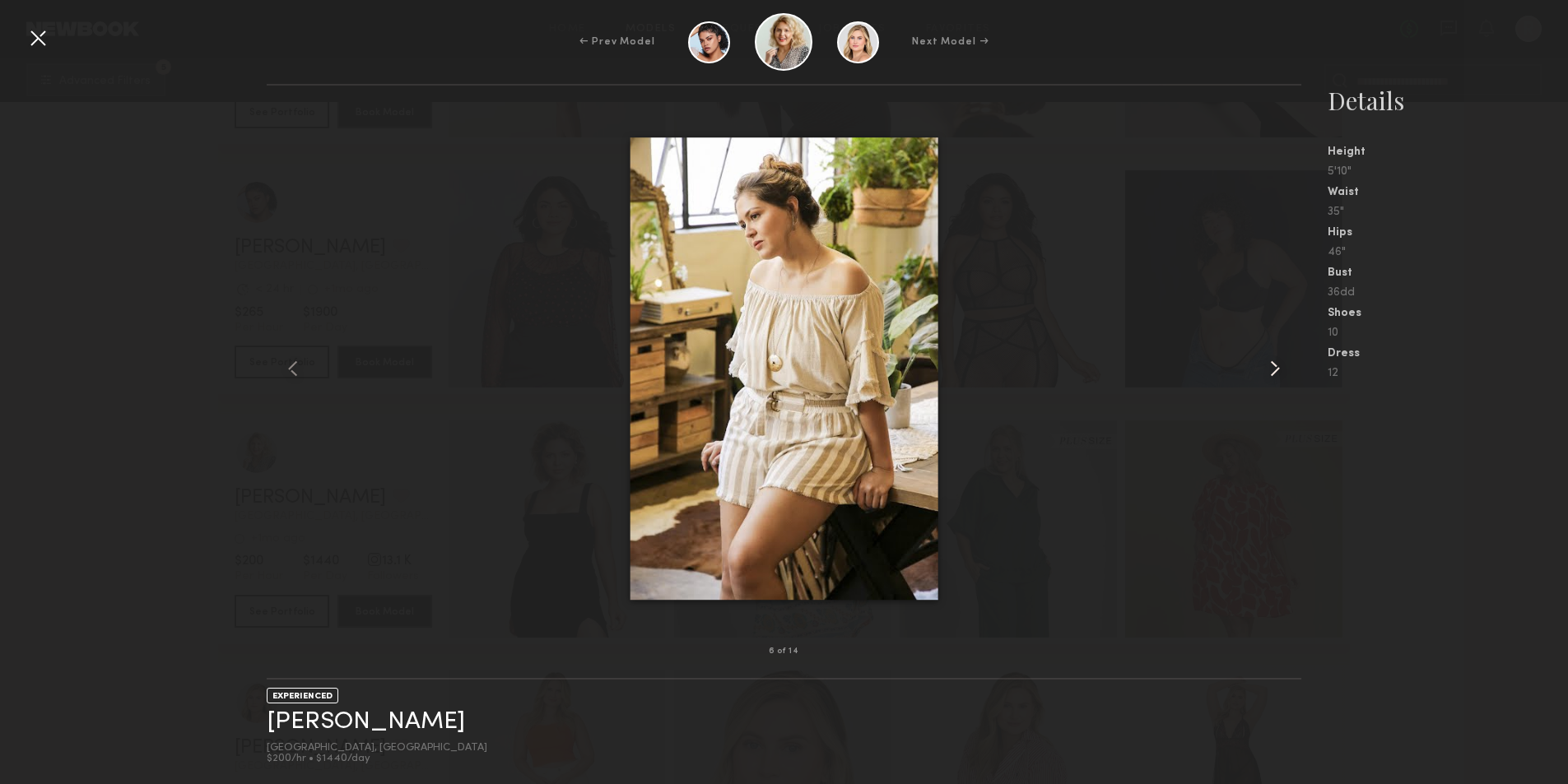
click at [1270, 361] on common-icon at bounding box center [1275, 368] width 26 height 26
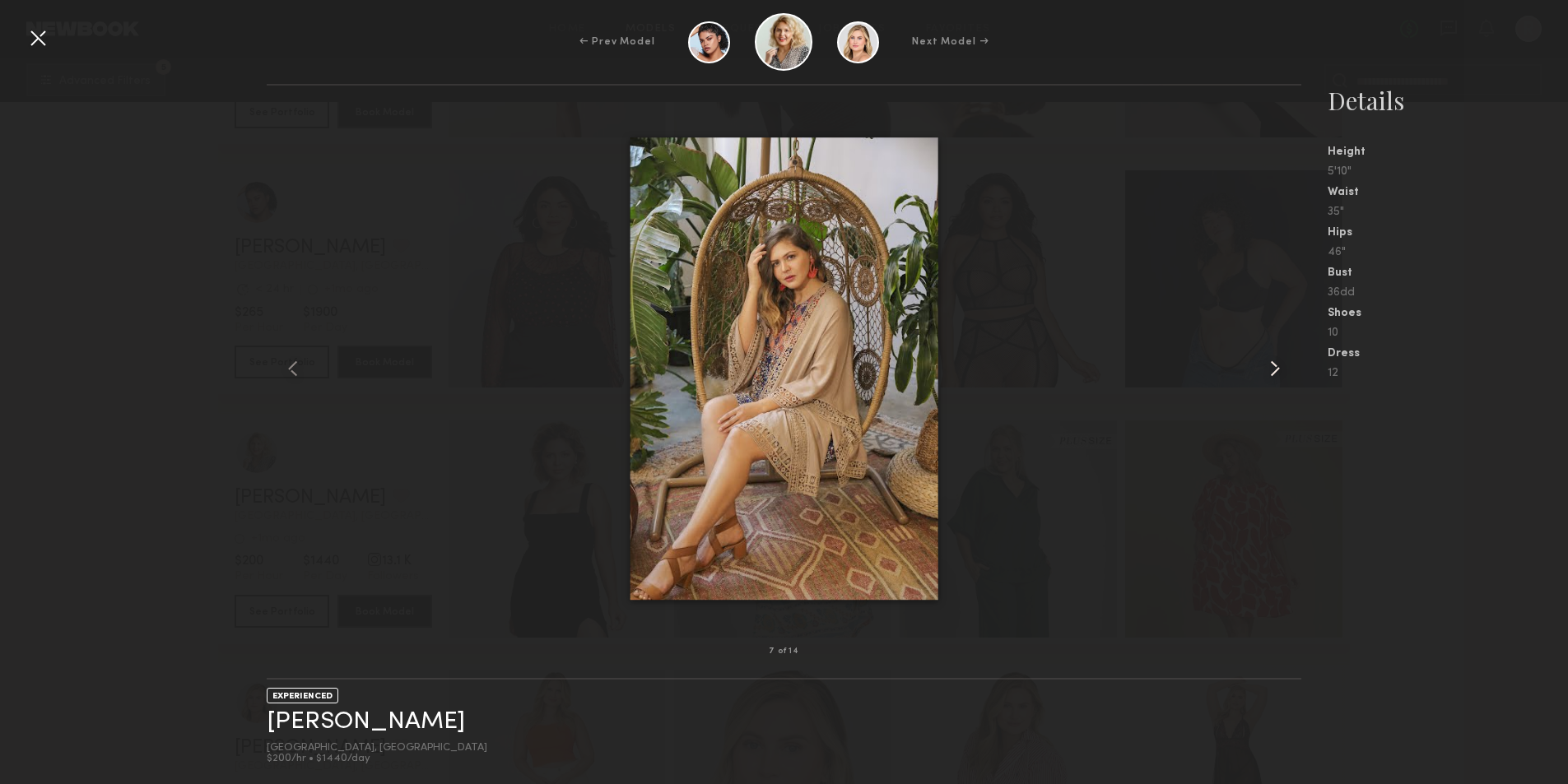
click at [1270, 361] on common-icon at bounding box center [1275, 368] width 26 height 26
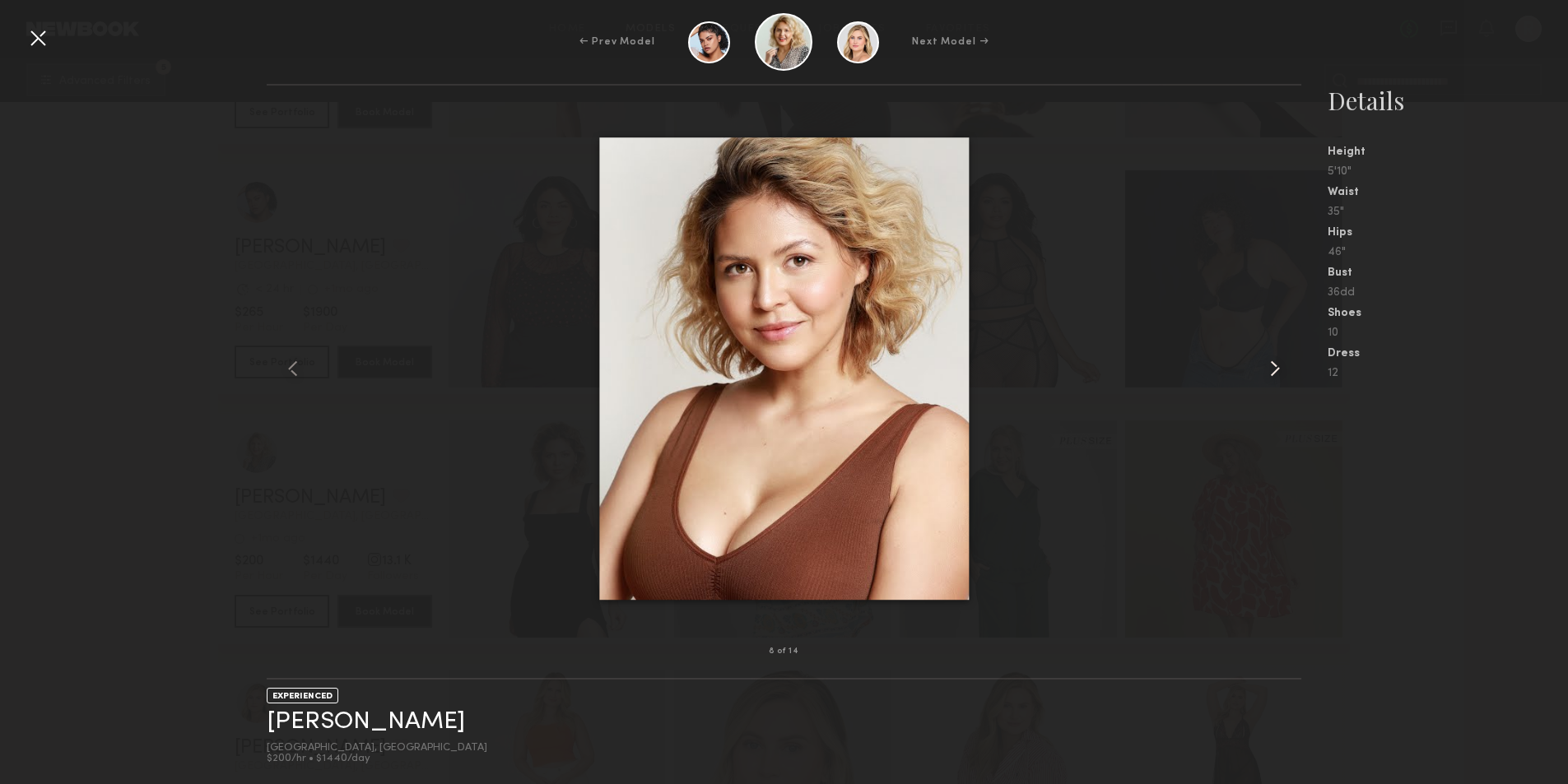
click at [1270, 361] on common-icon at bounding box center [1275, 368] width 26 height 26
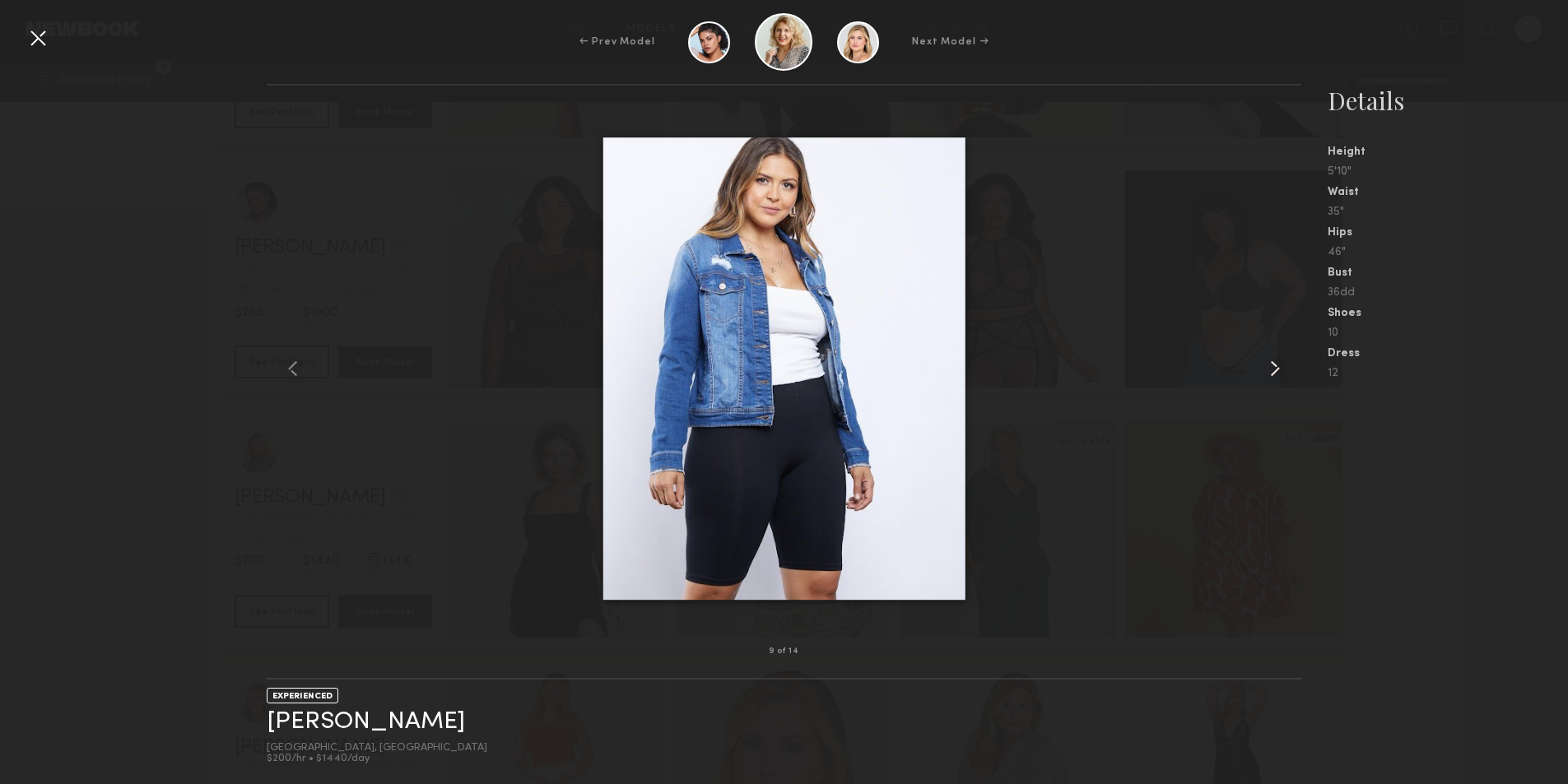
click at [1278, 368] on common-icon at bounding box center [1275, 368] width 26 height 26
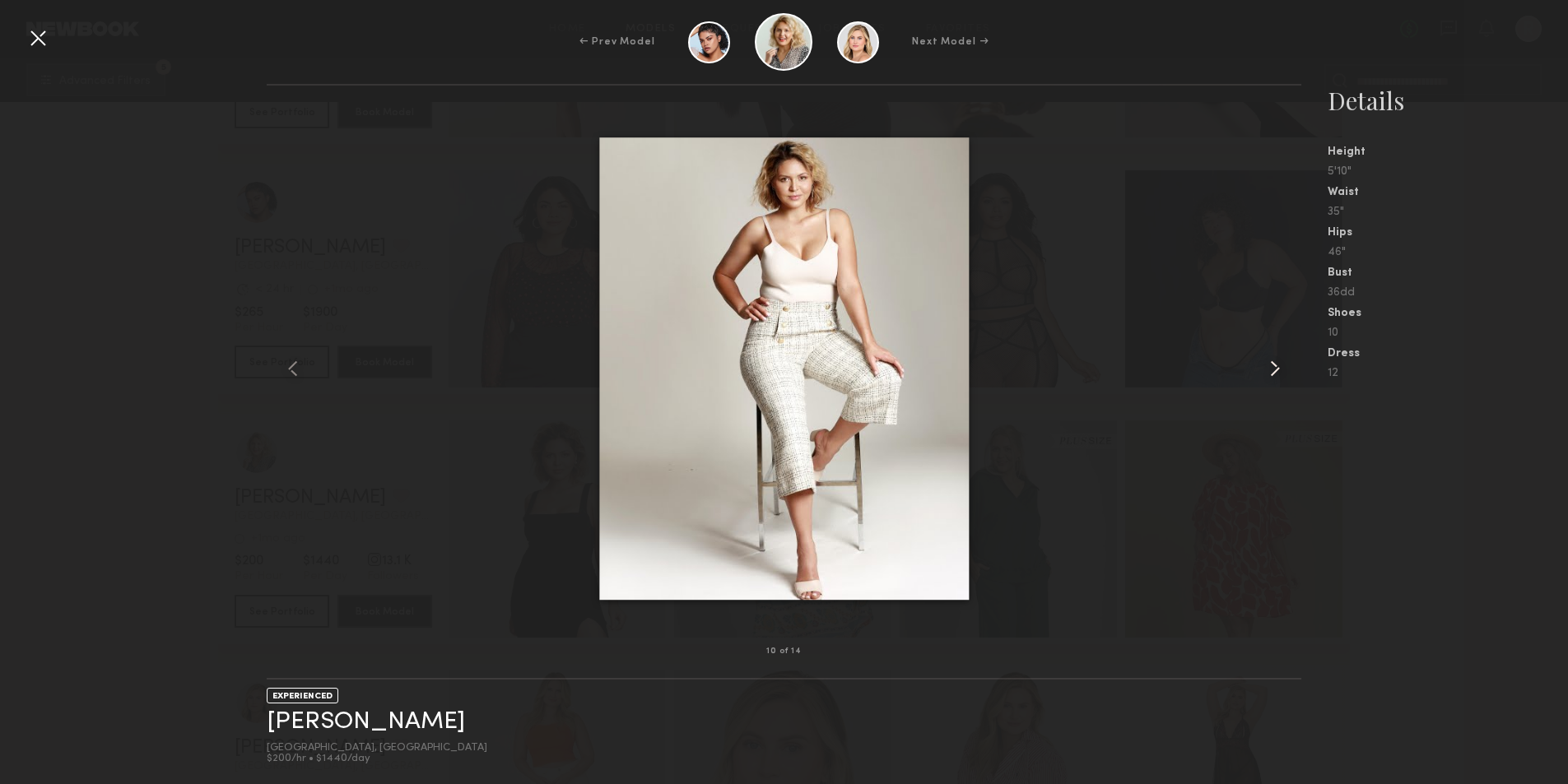
click at [1278, 368] on common-icon at bounding box center [1275, 368] width 26 height 26
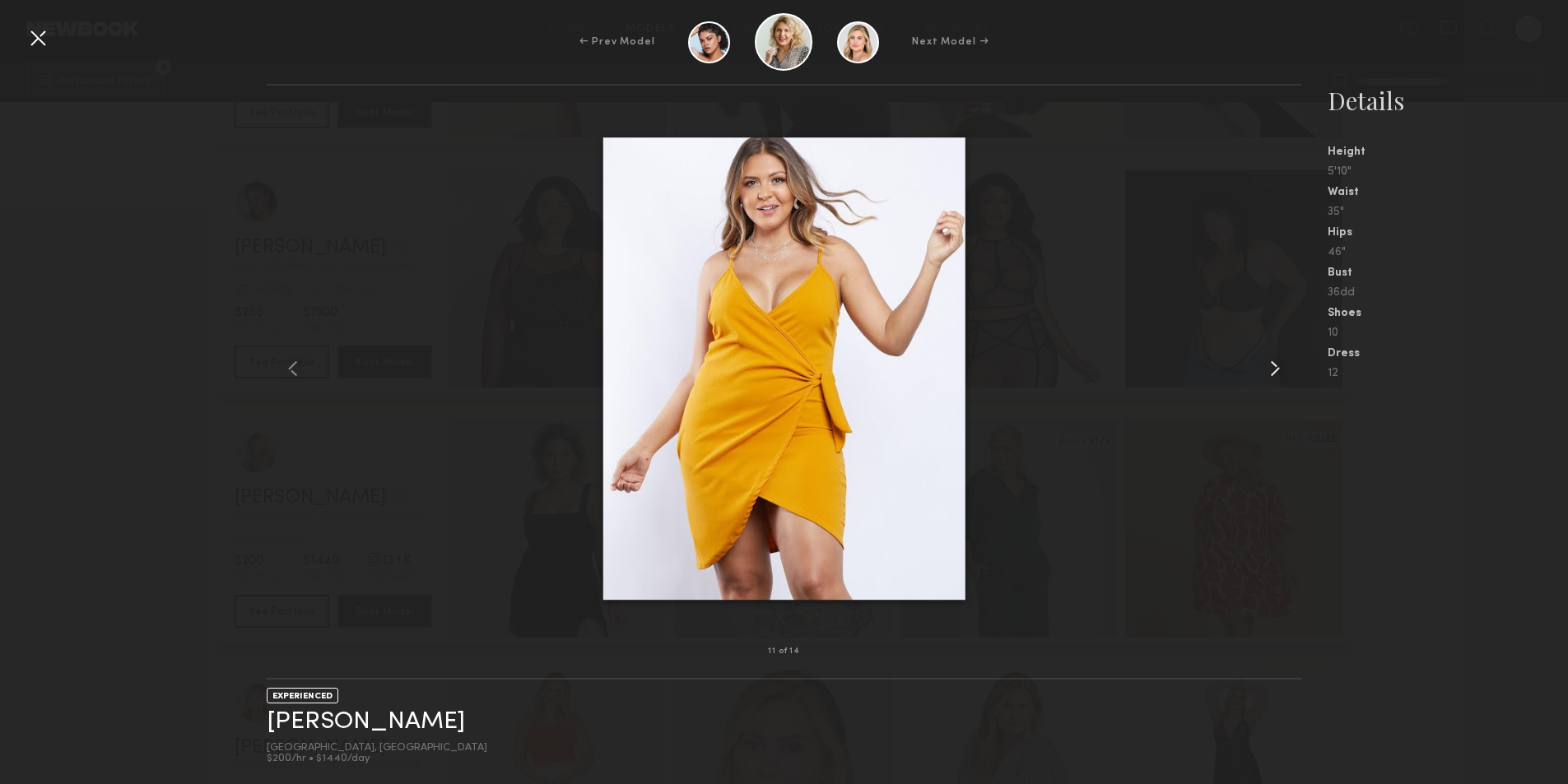
click at [1278, 368] on common-icon at bounding box center [1275, 368] width 26 height 26
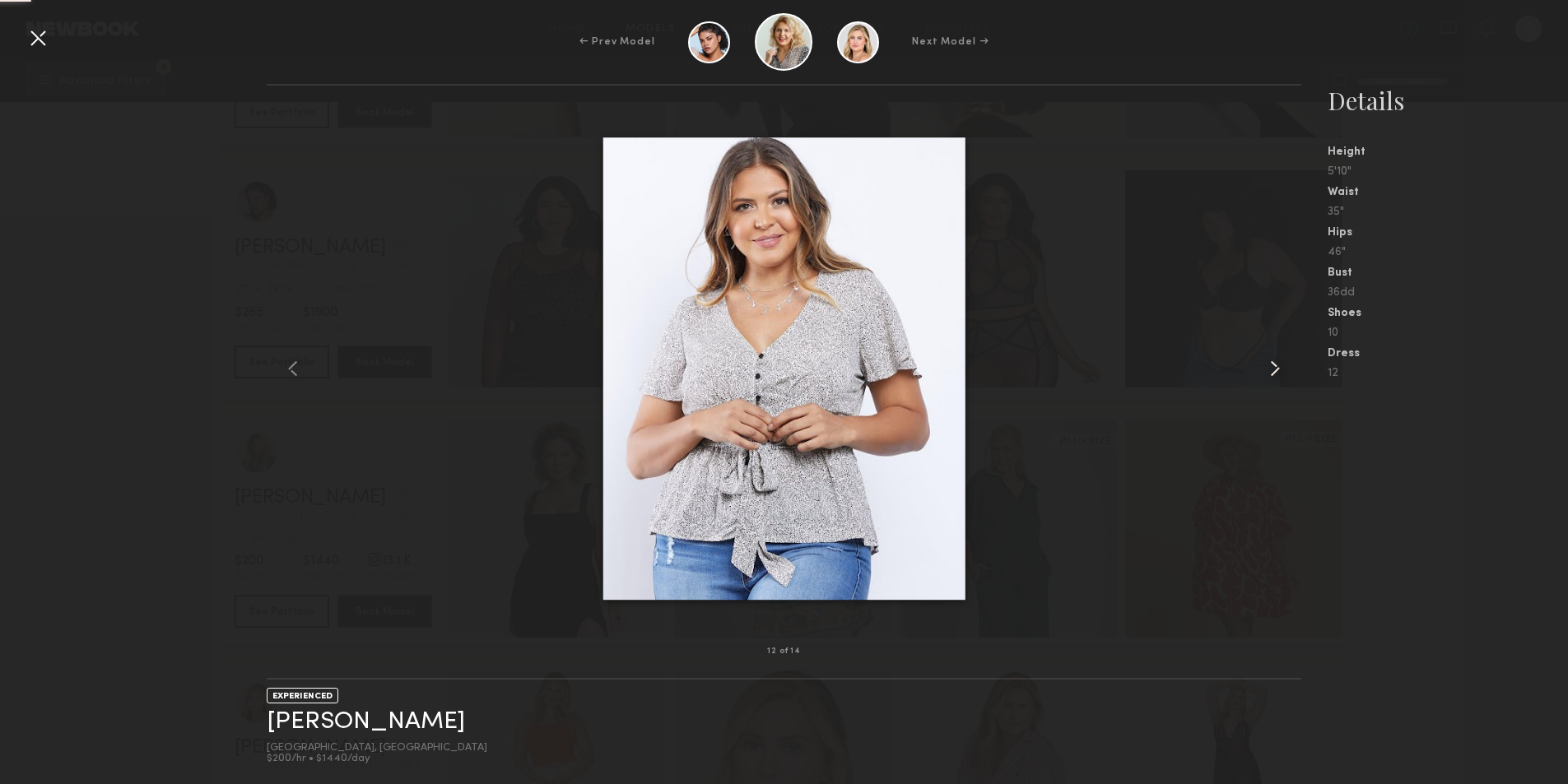
click at [1278, 368] on common-icon at bounding box center [1275, 368] width 26 height 26
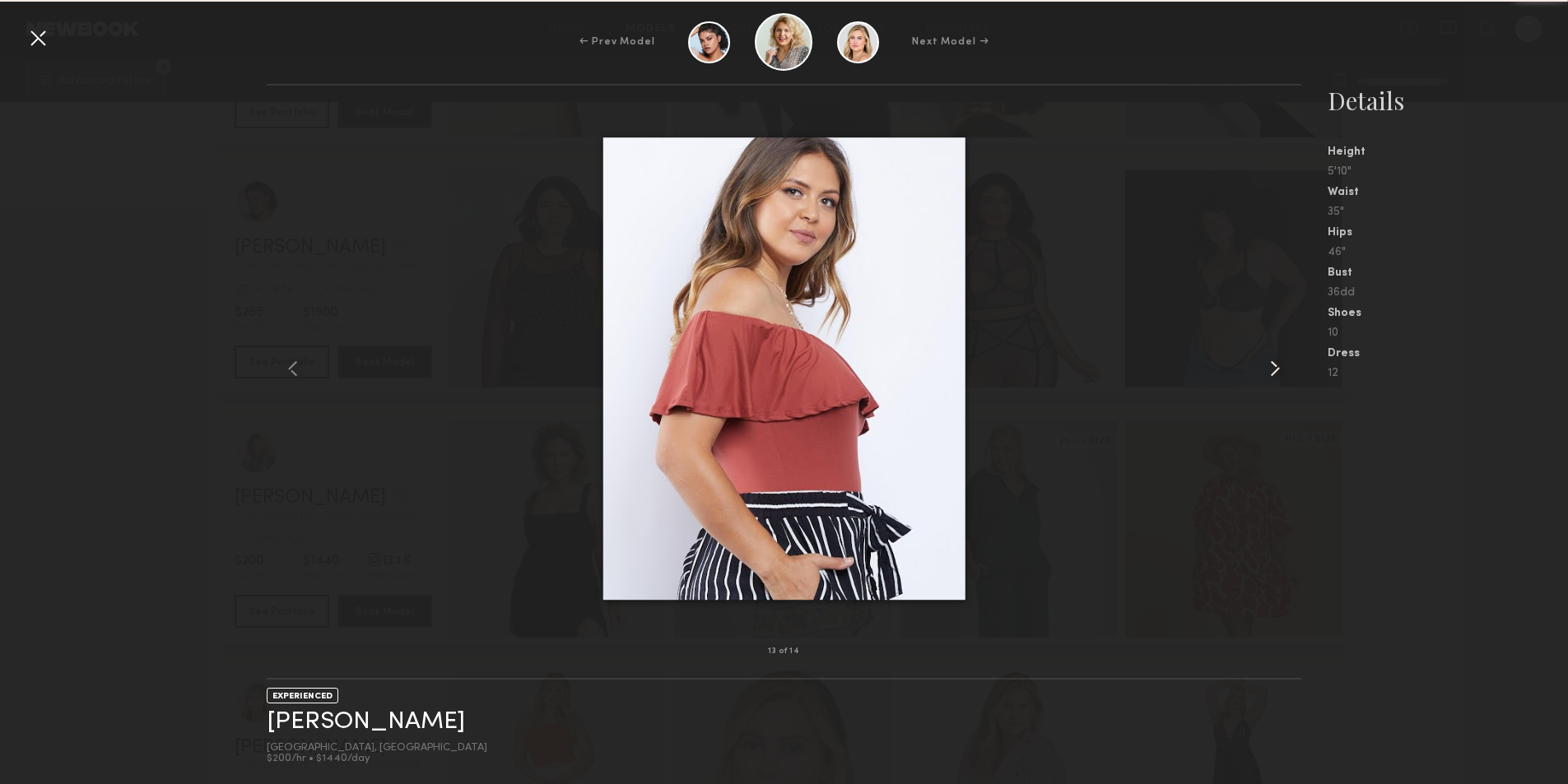
click at [1278, 368] on common-icon at bounding box center [1275, 368] width 26 height 26
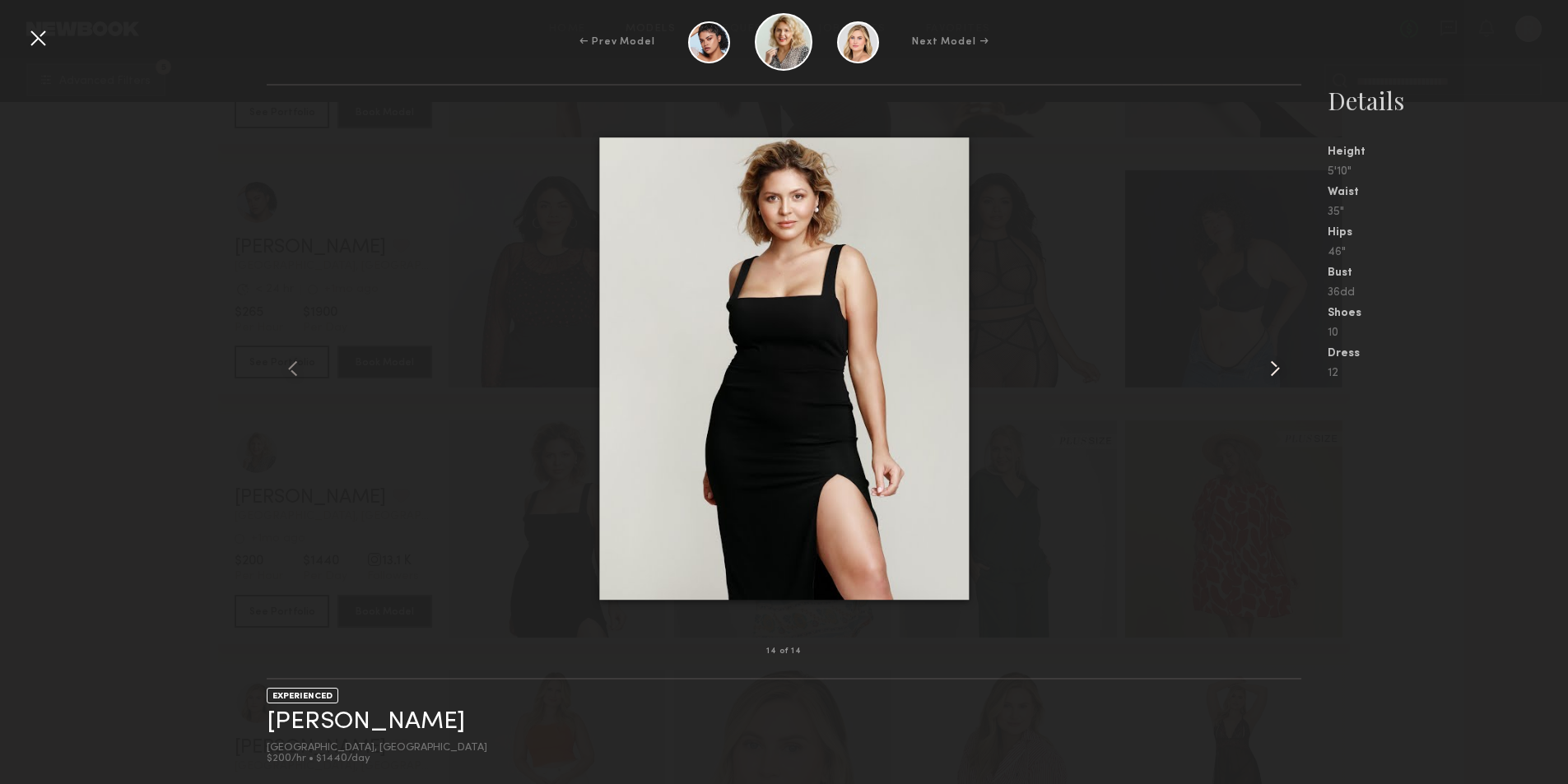
click at [1278, 368] on common-icon at bounding box center [1275, 368] width 26 height 26
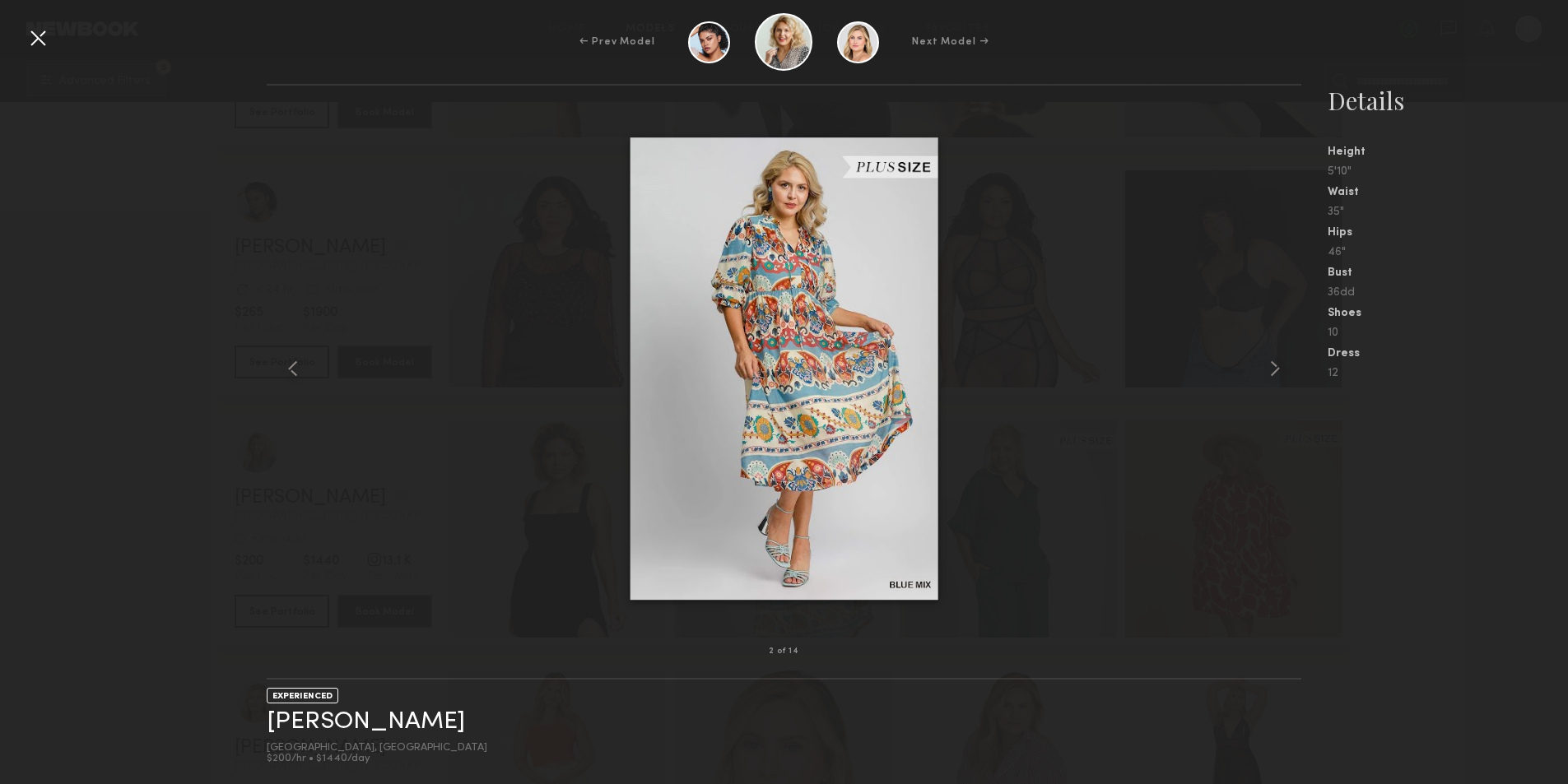
click at [718, 325] on img at bounding box center [784, 368] width 308 height 463
click at [1278, 367] on common-icon at bounding box center [1275, 368] width 26 height 26
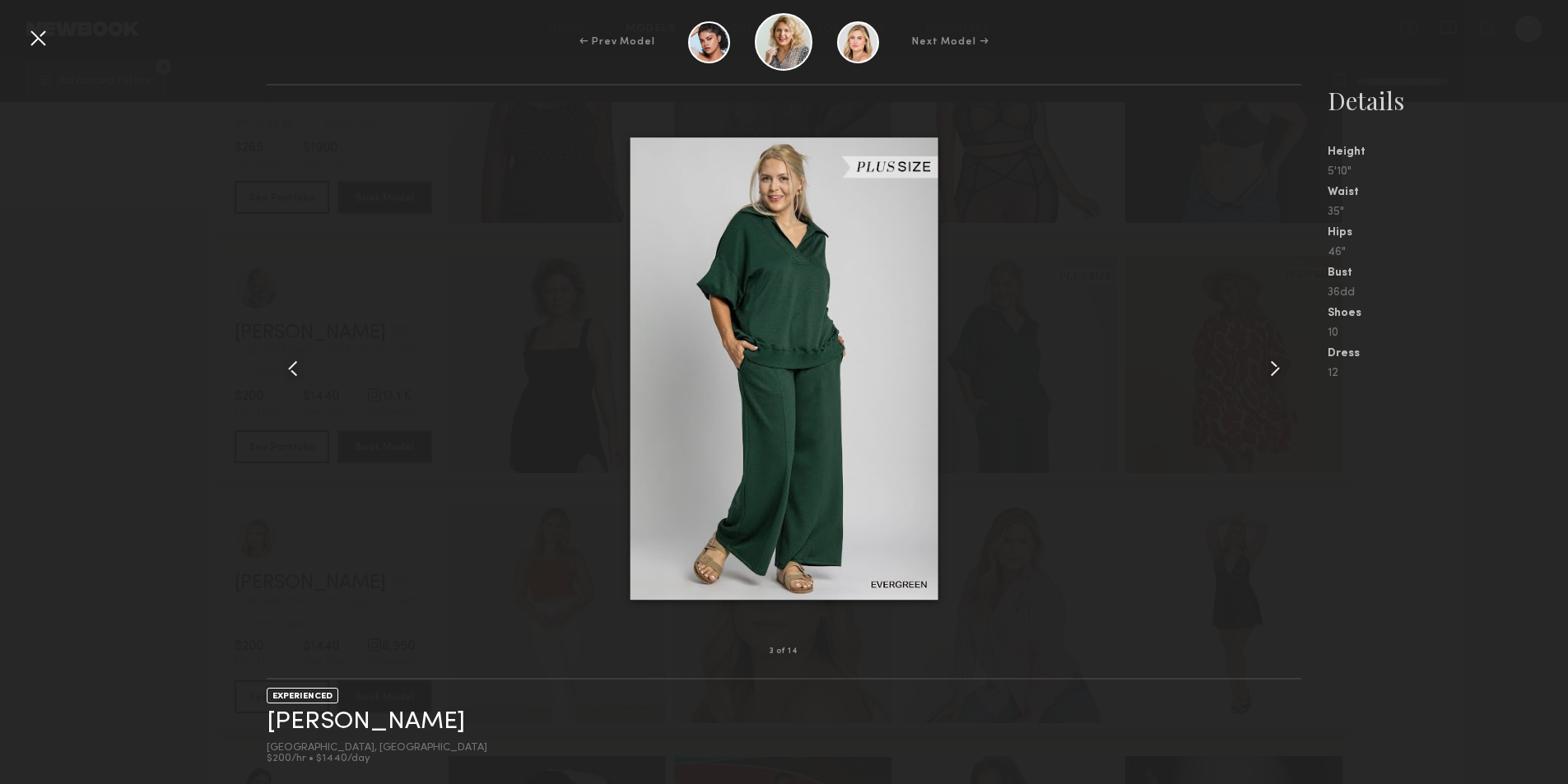
click at [1278, 367] on common-icon at bounding box center [1275, 368] width 26 height 26
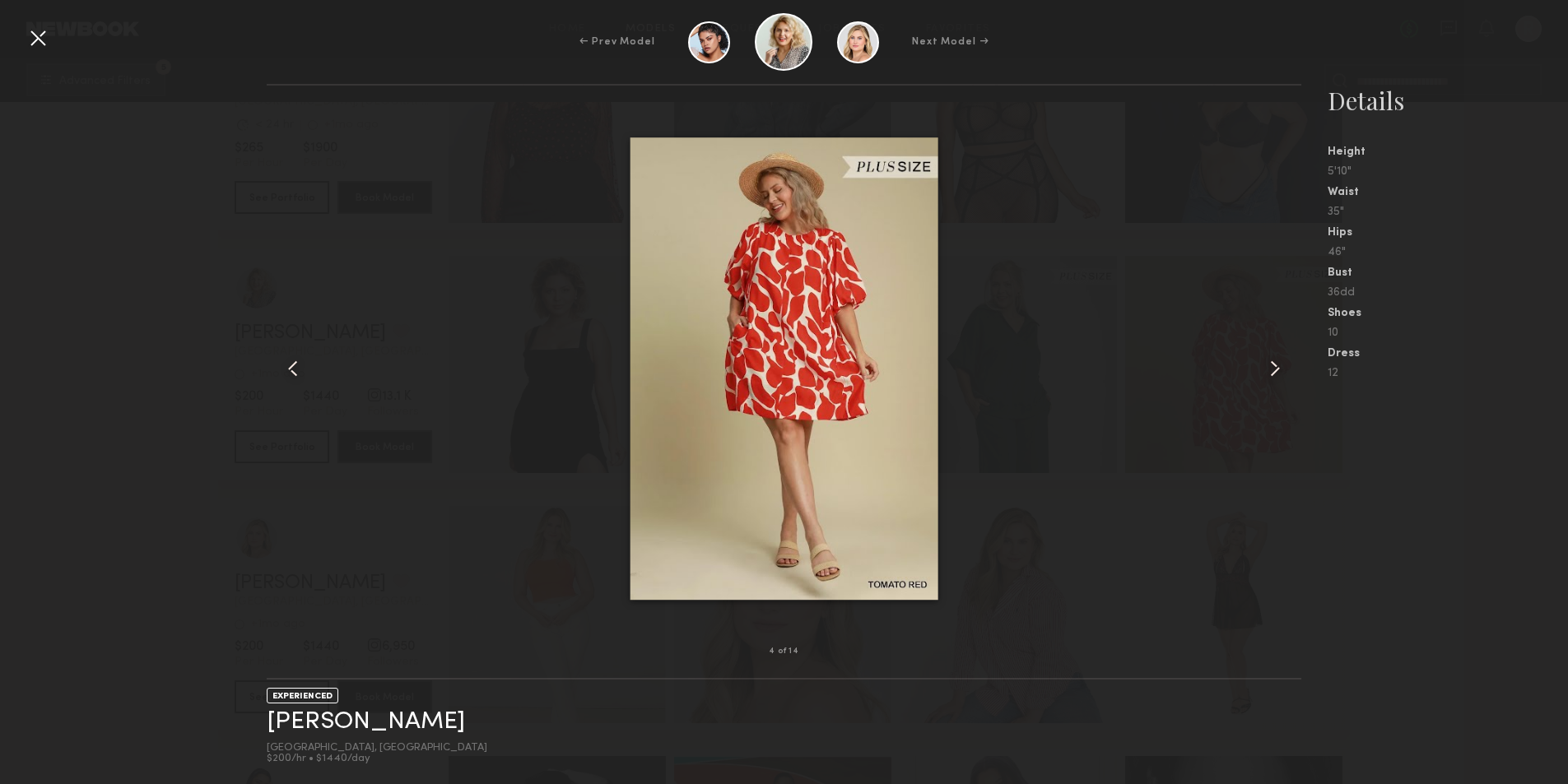
click at [1278, 367] on common-icon at bounding box center [1275, 368] width 26 height 26
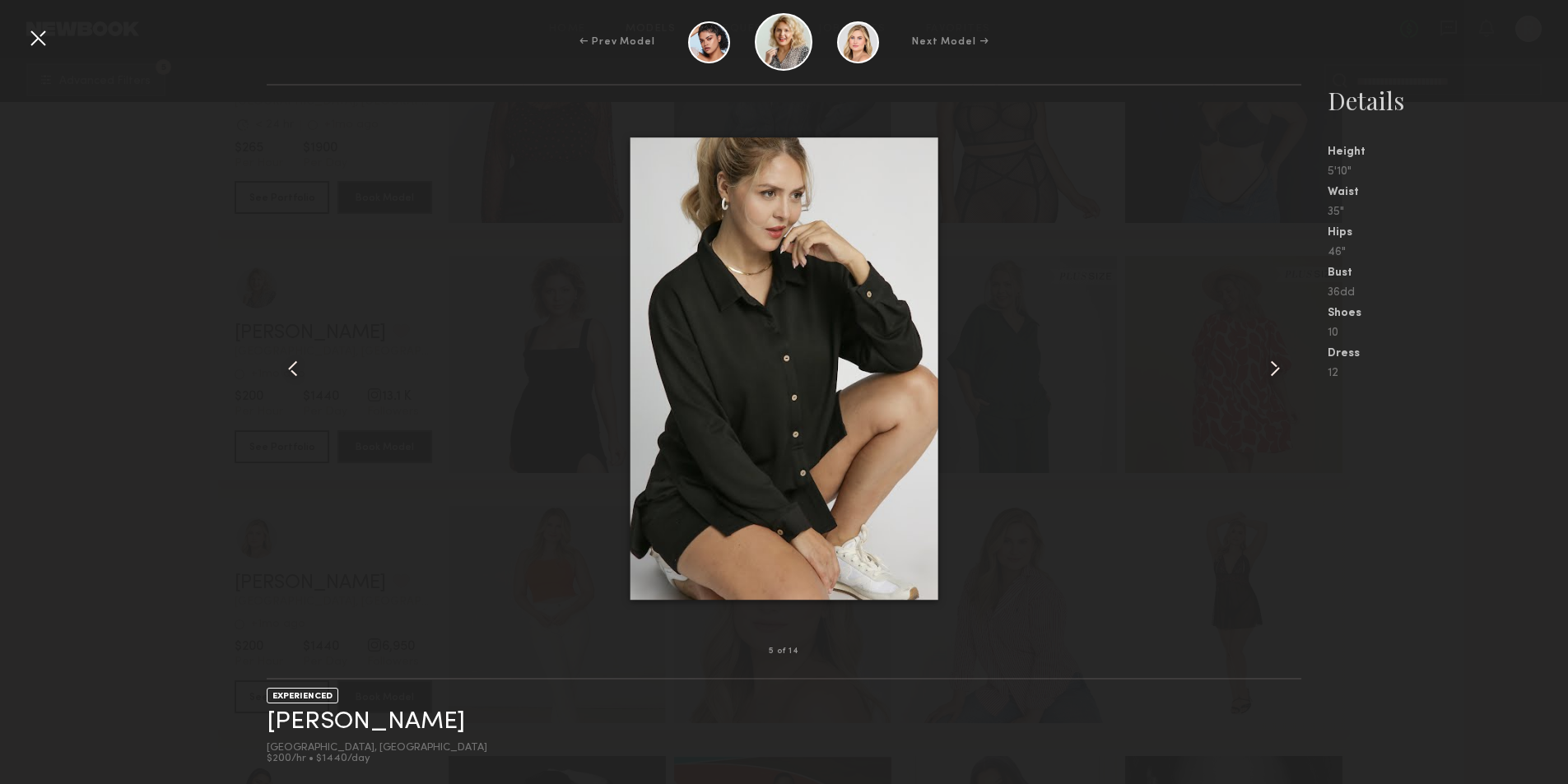
click at [1278, 367] on common-icon at bounding box center [1275, 368] width 26 height 26
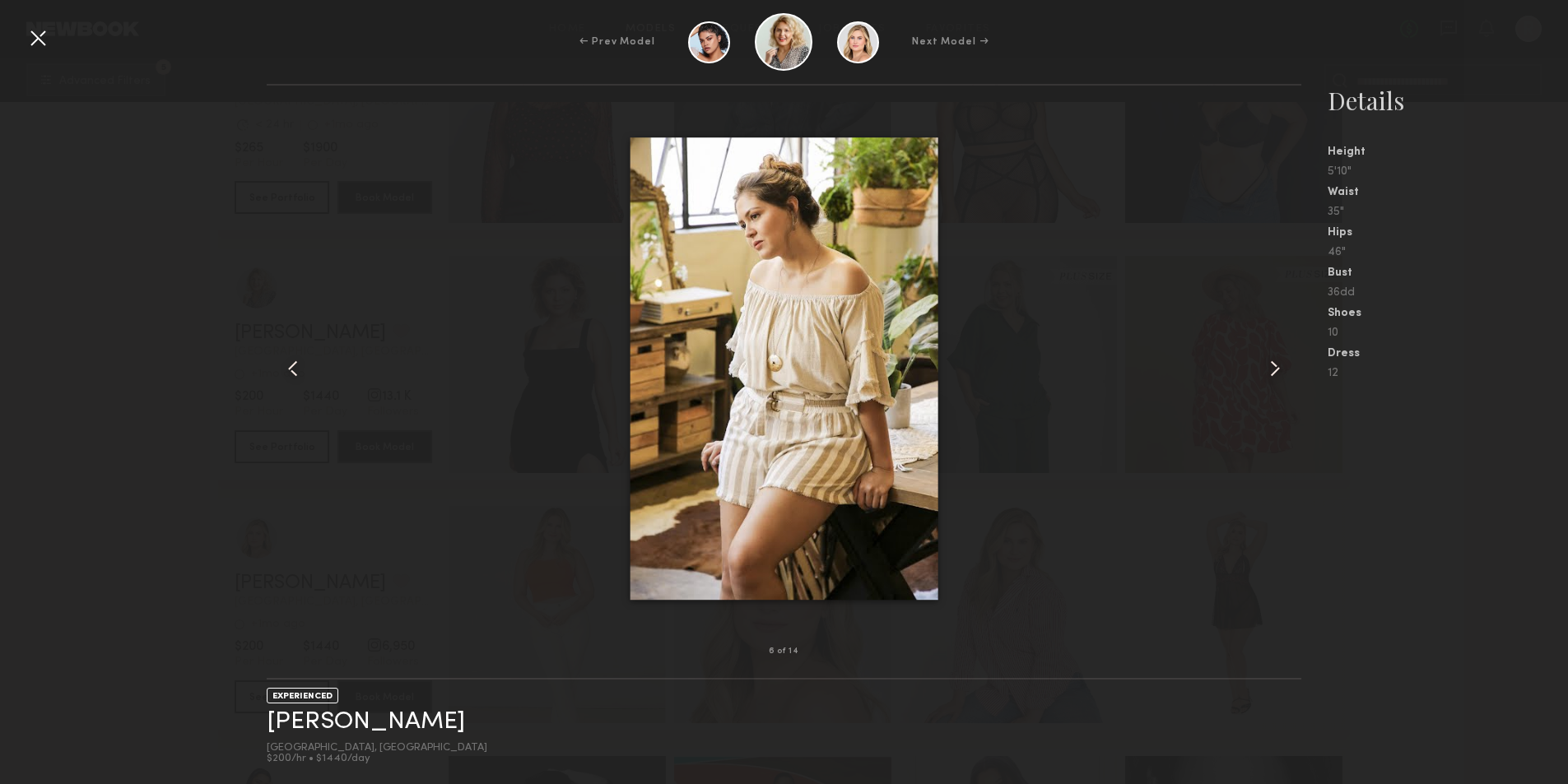
click at [1278, 367] on common-icon at bounding box center [1275, 368] width 26 height 26
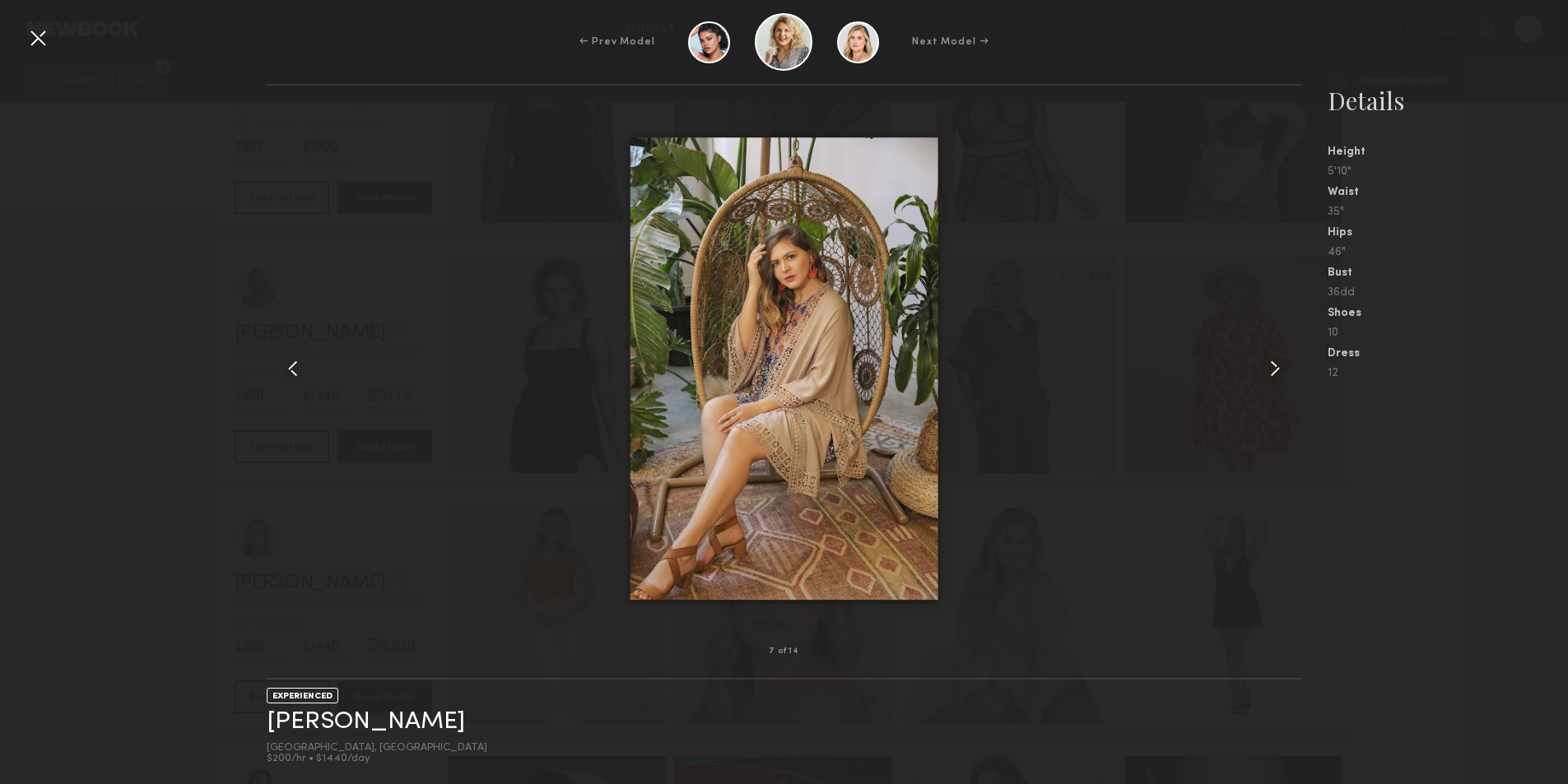
click at [1278, 367] on common-icon at bounding box center [1275, 368] width 26 height 26
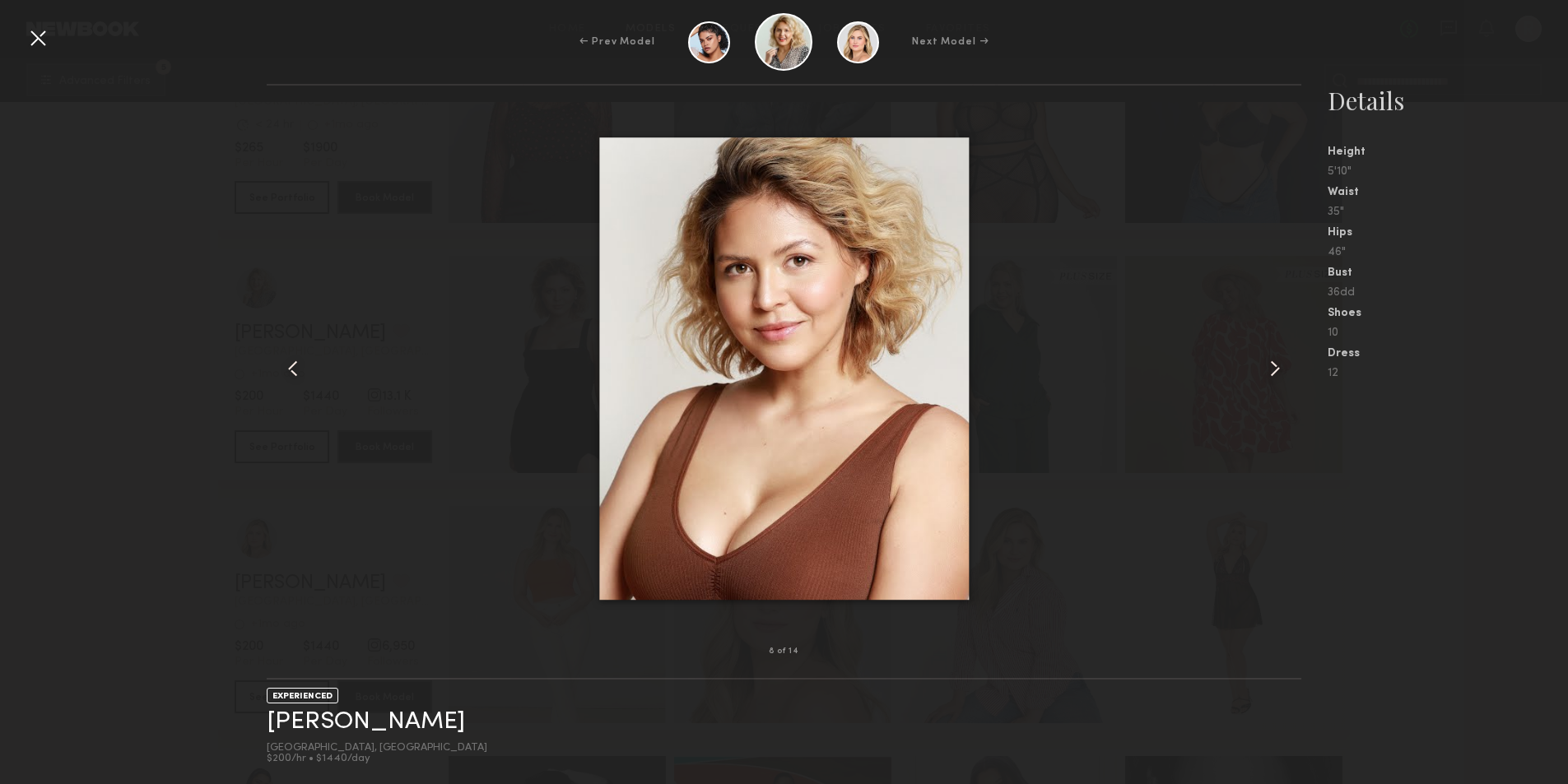
click at [1116, 343] on div at bounding box center [784, 368] width 1035 height 514
click at [919, 317] on img at bounding box center [784, 368] width 370 height 463
click at [1232, 260] on div at bounding box center [784, 368] width 1035 height 514
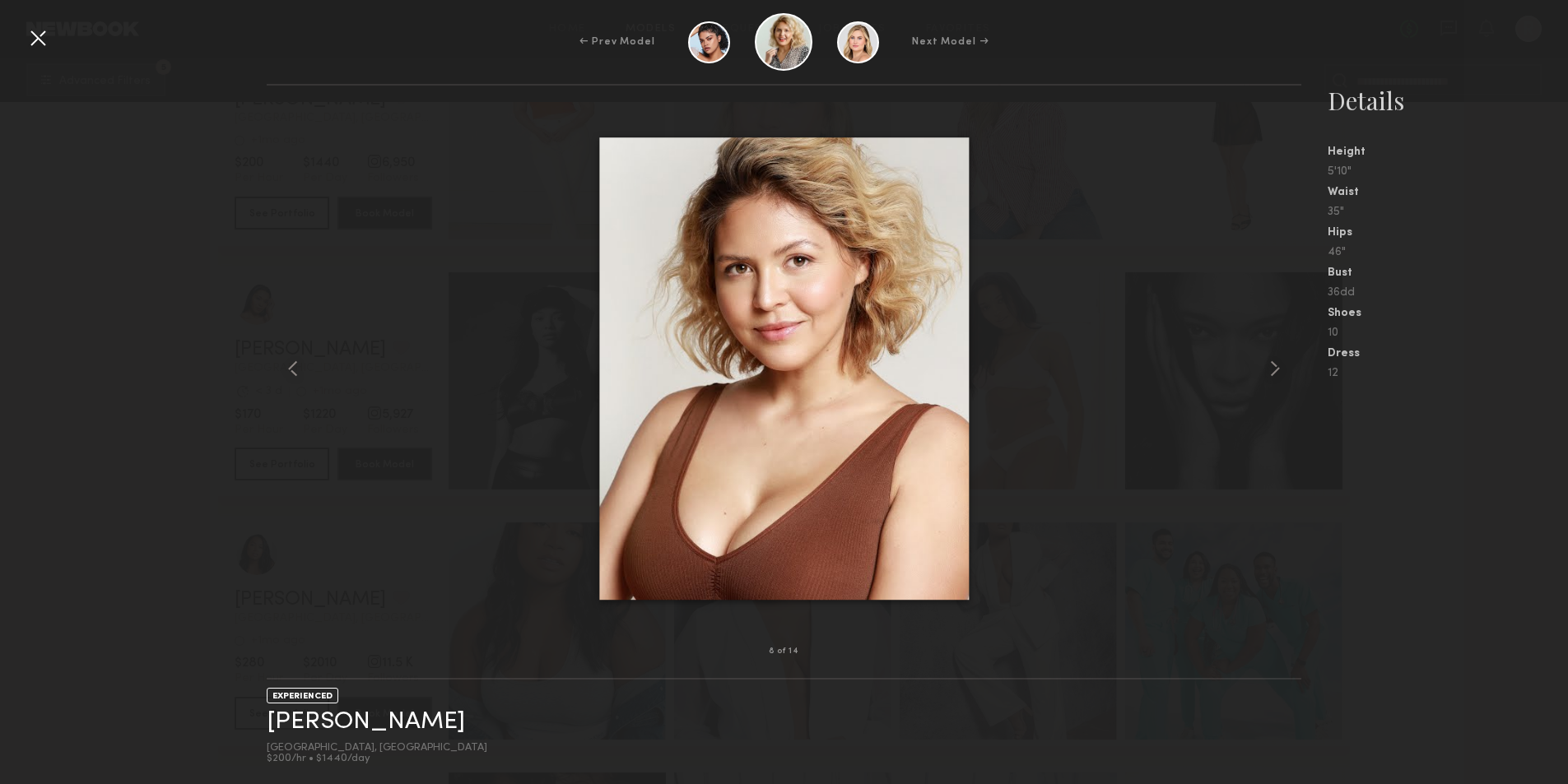
scroll to position [3127, 0]
click at [342, 753] on div "[GEOGRAPHIC_DATA], [GEOGRAPHIC_DATA]" at bounding box center [377, 749] width 220 height 11
click at [312, 724] on link "[PERSON_NAME]" at bounding box center [366, 722] width 198 height 26
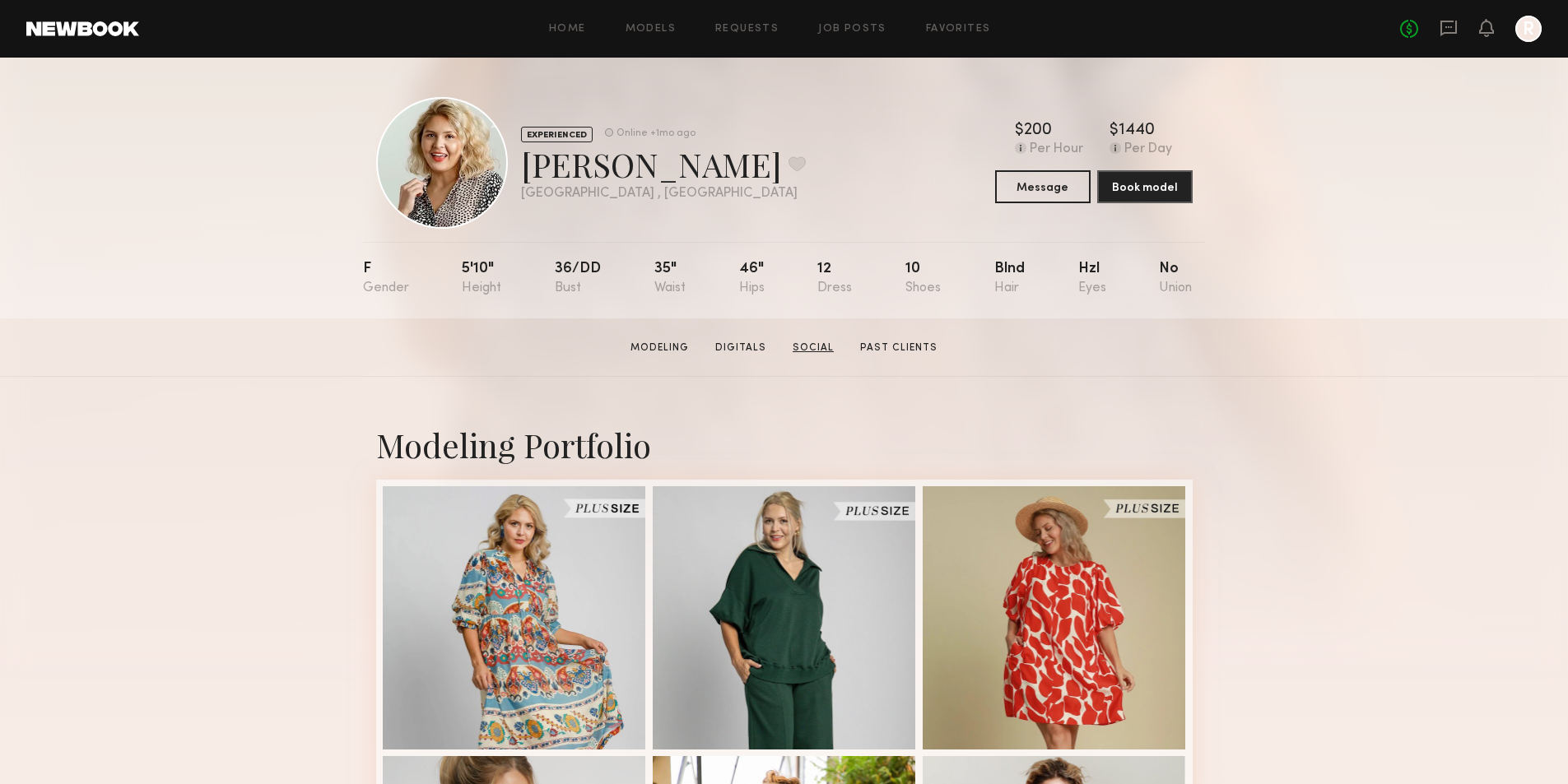
click at [824, 355] on link "Social" at bounding box center [813, 348] width 55 height 15
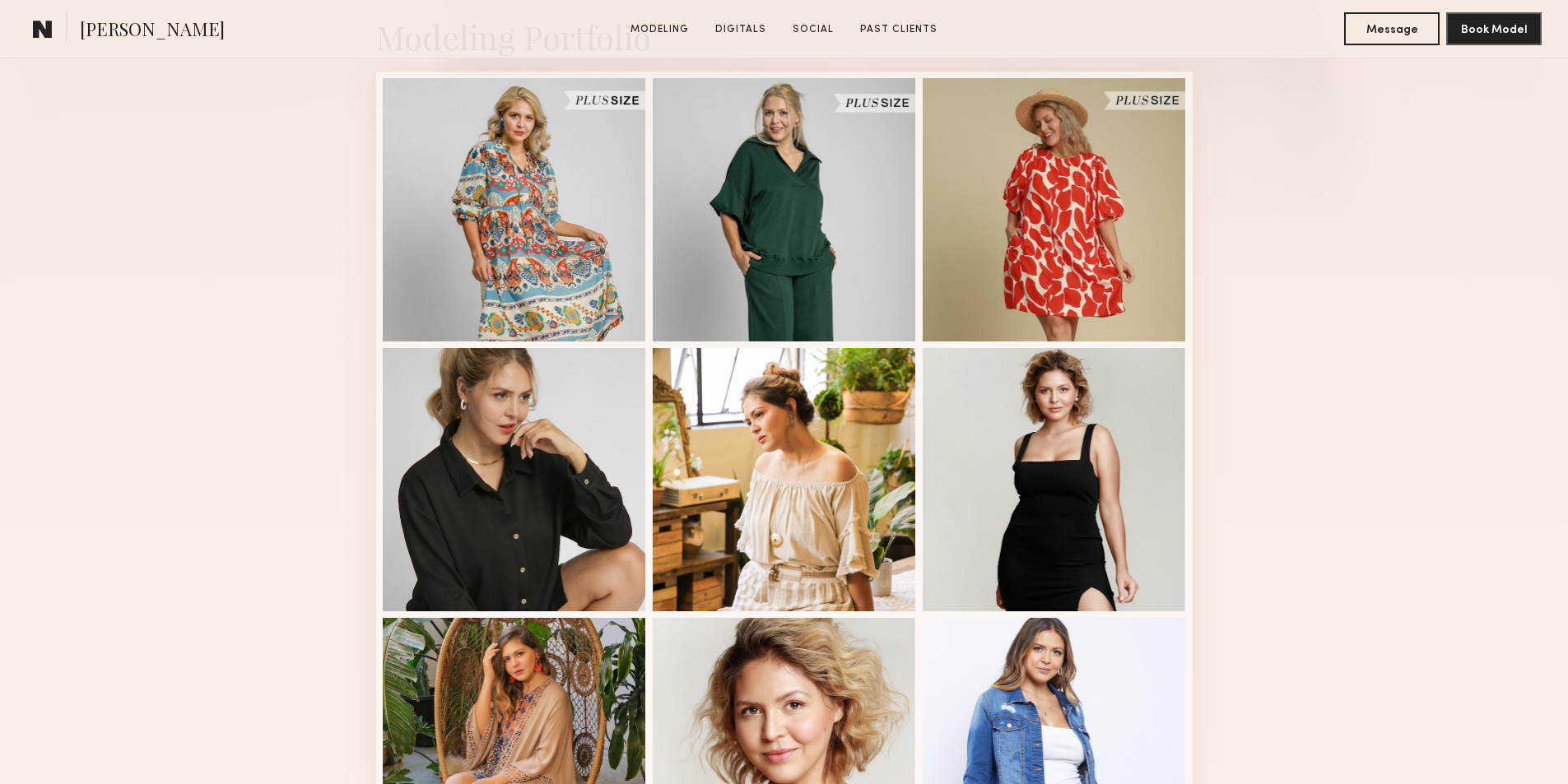
scroll to position [411, 0]
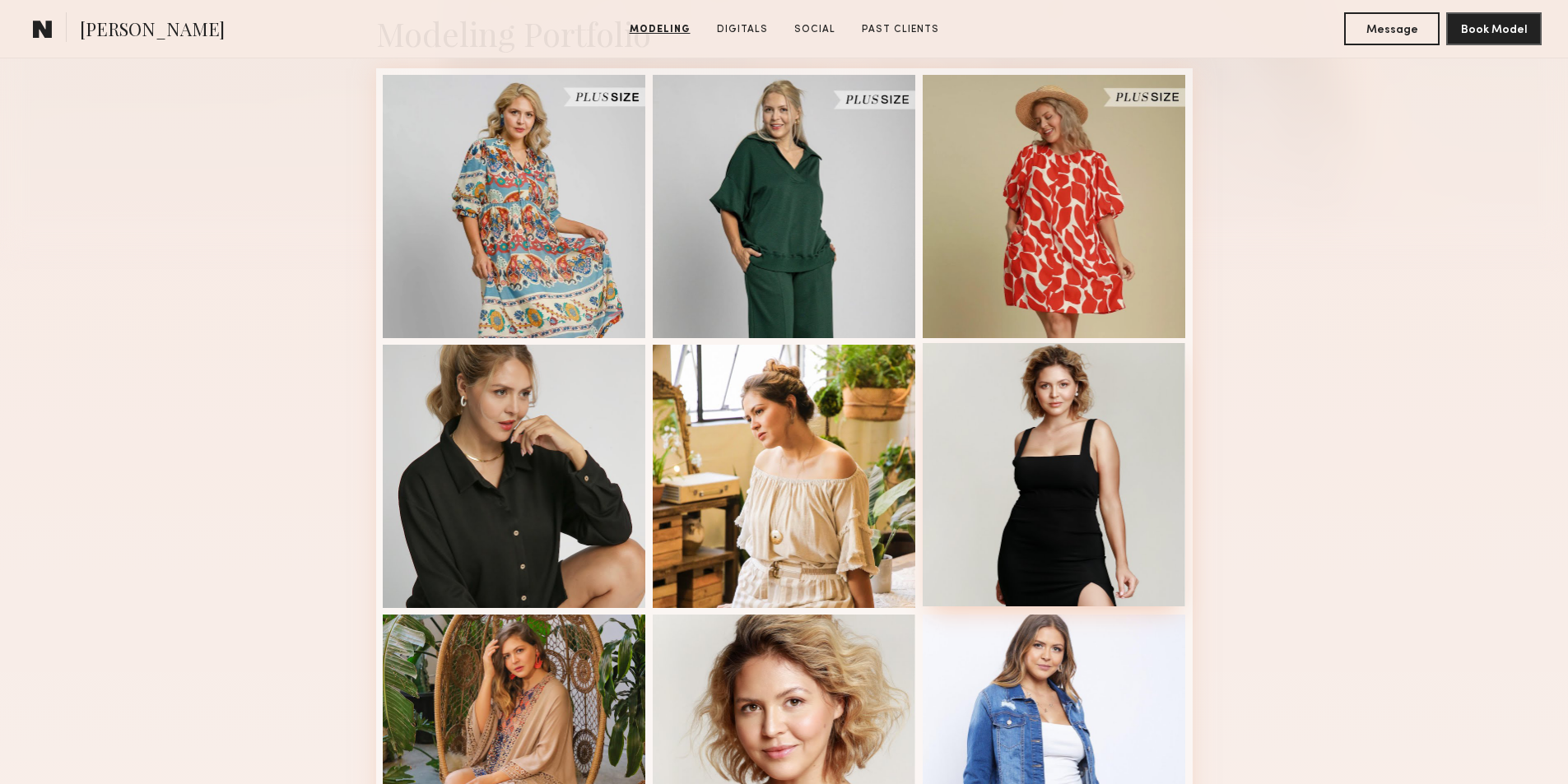
click at [1049, 416] on div at bounding box center [1055, 475] width 263 height 263
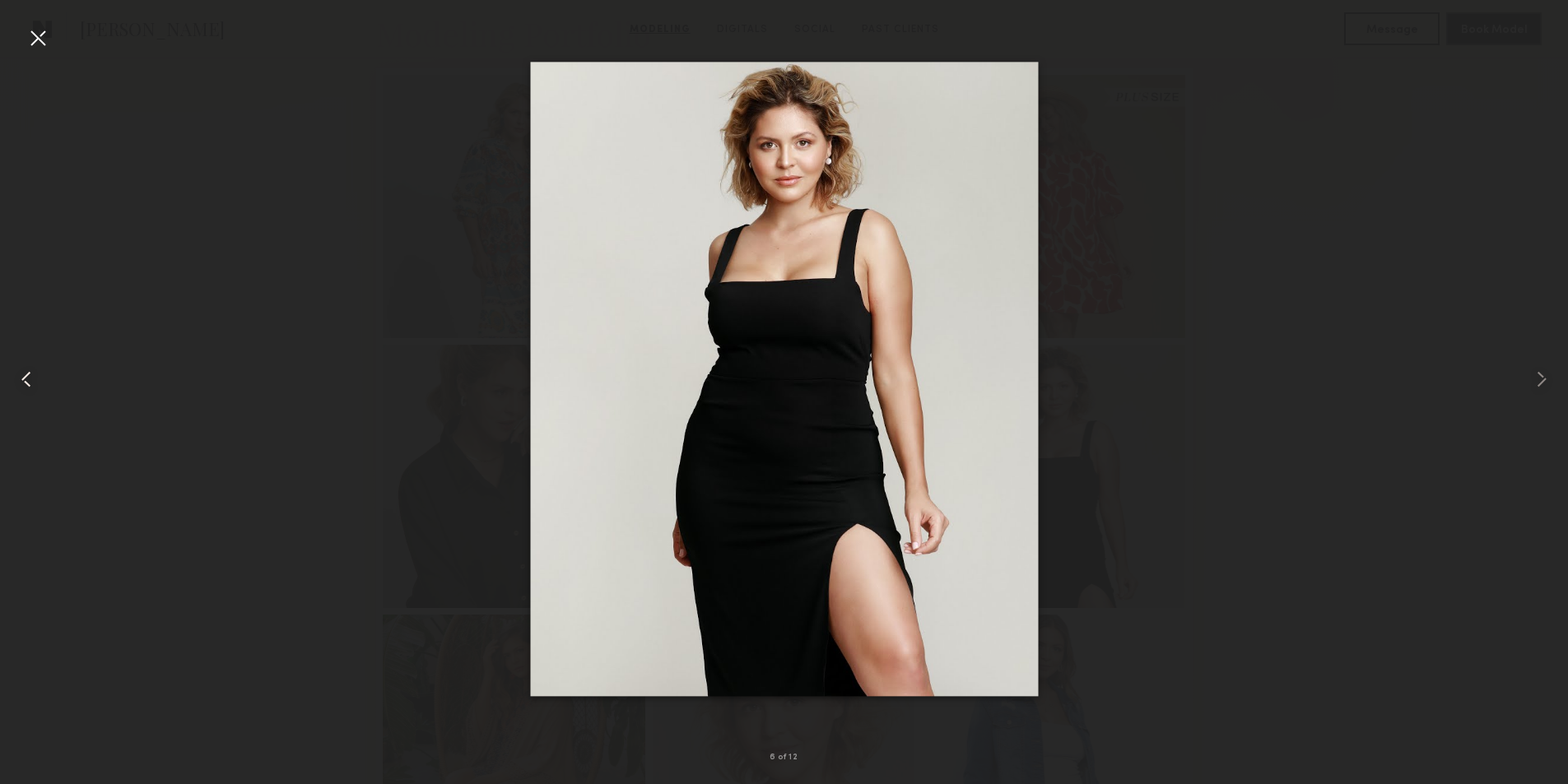
click at [16, 35] on div at bounding box center [31, 379] width 63 height 705
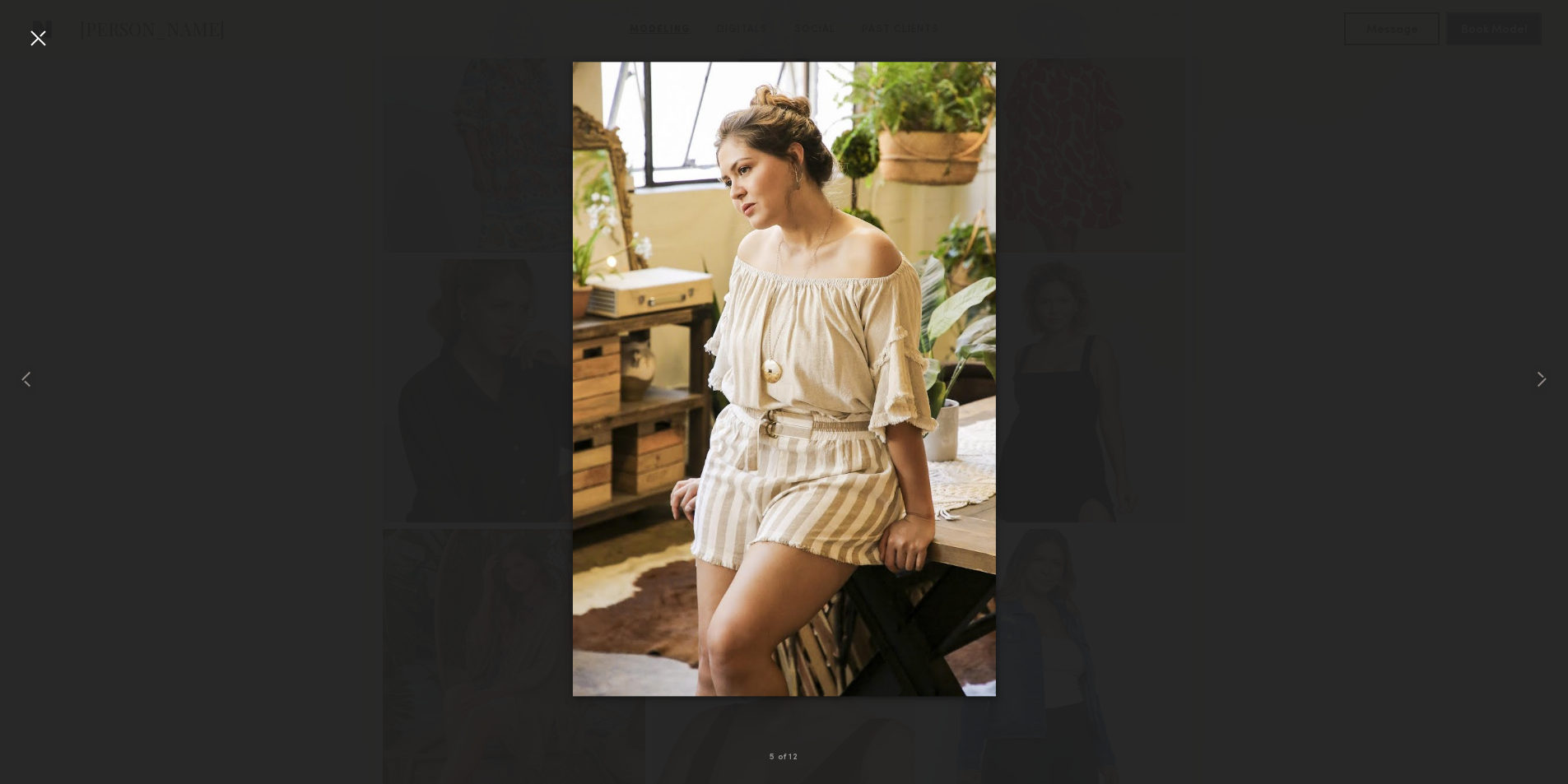
scroll to position [658, 0]
click at [45, 32] on div at bounding box center [38, 38] width 26 height 26
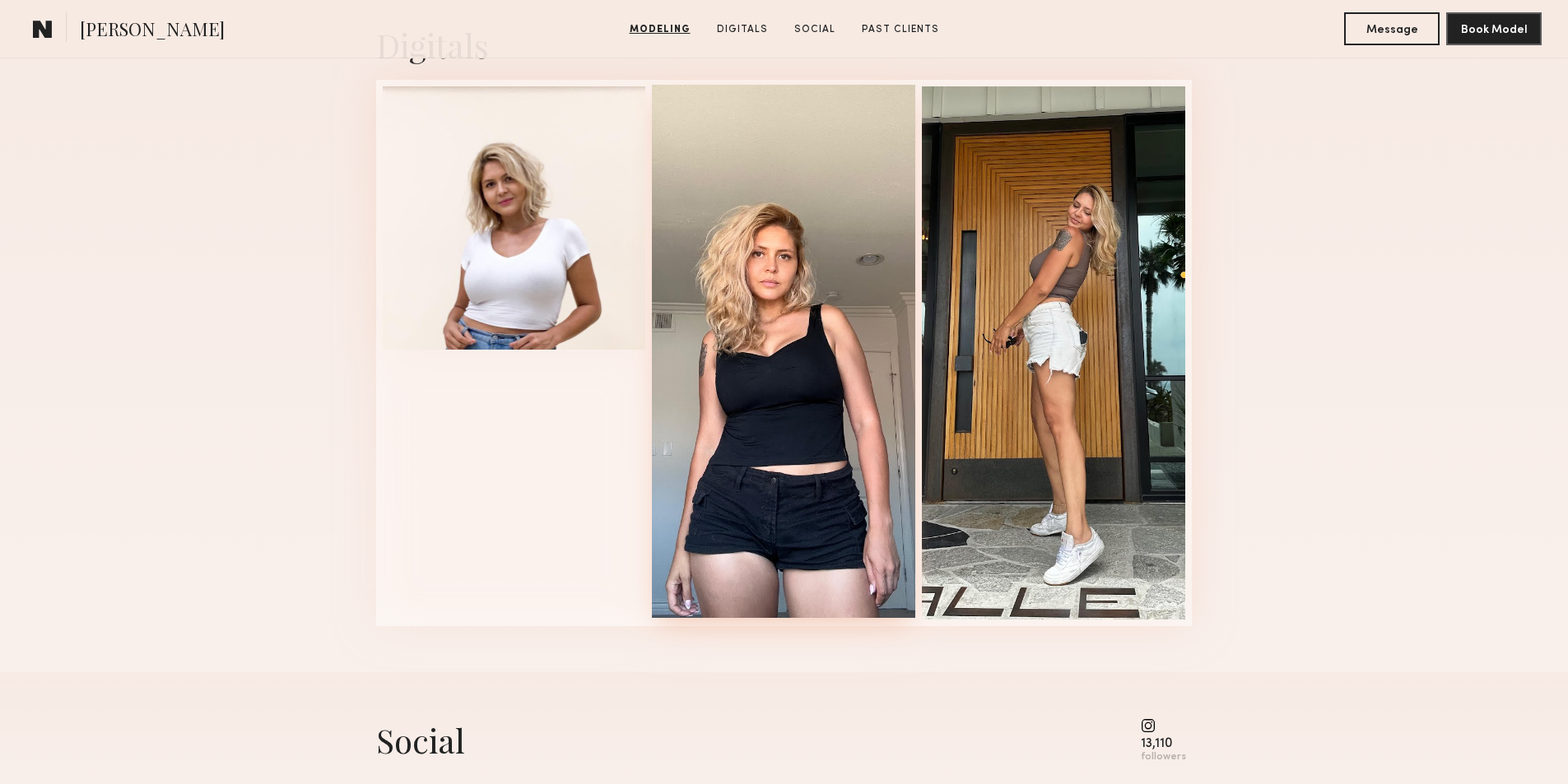
scroll to position [1728, 0]
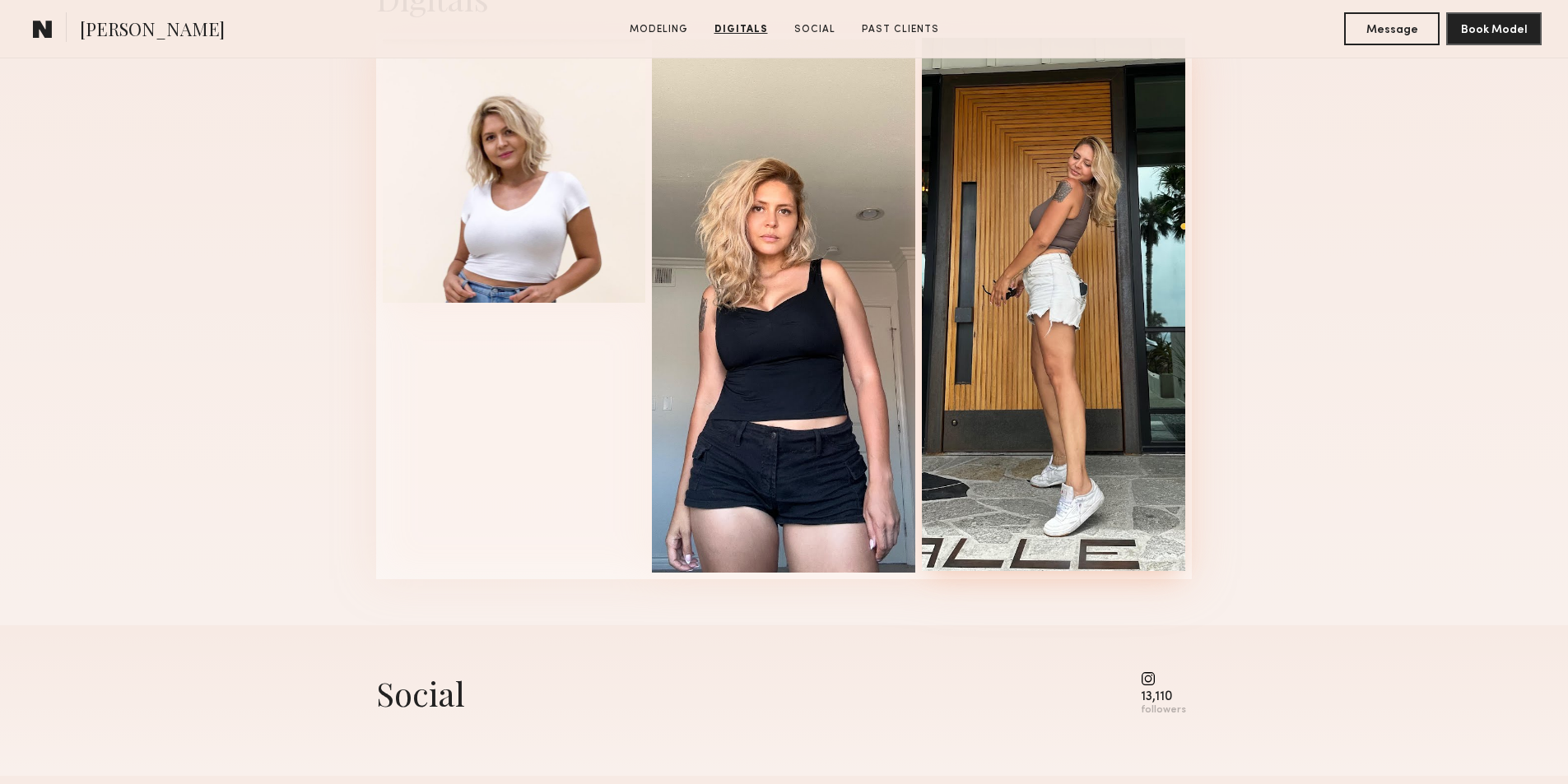
click at [1038, 290] on div at bounding box center [1054, 305] width 263 height 533
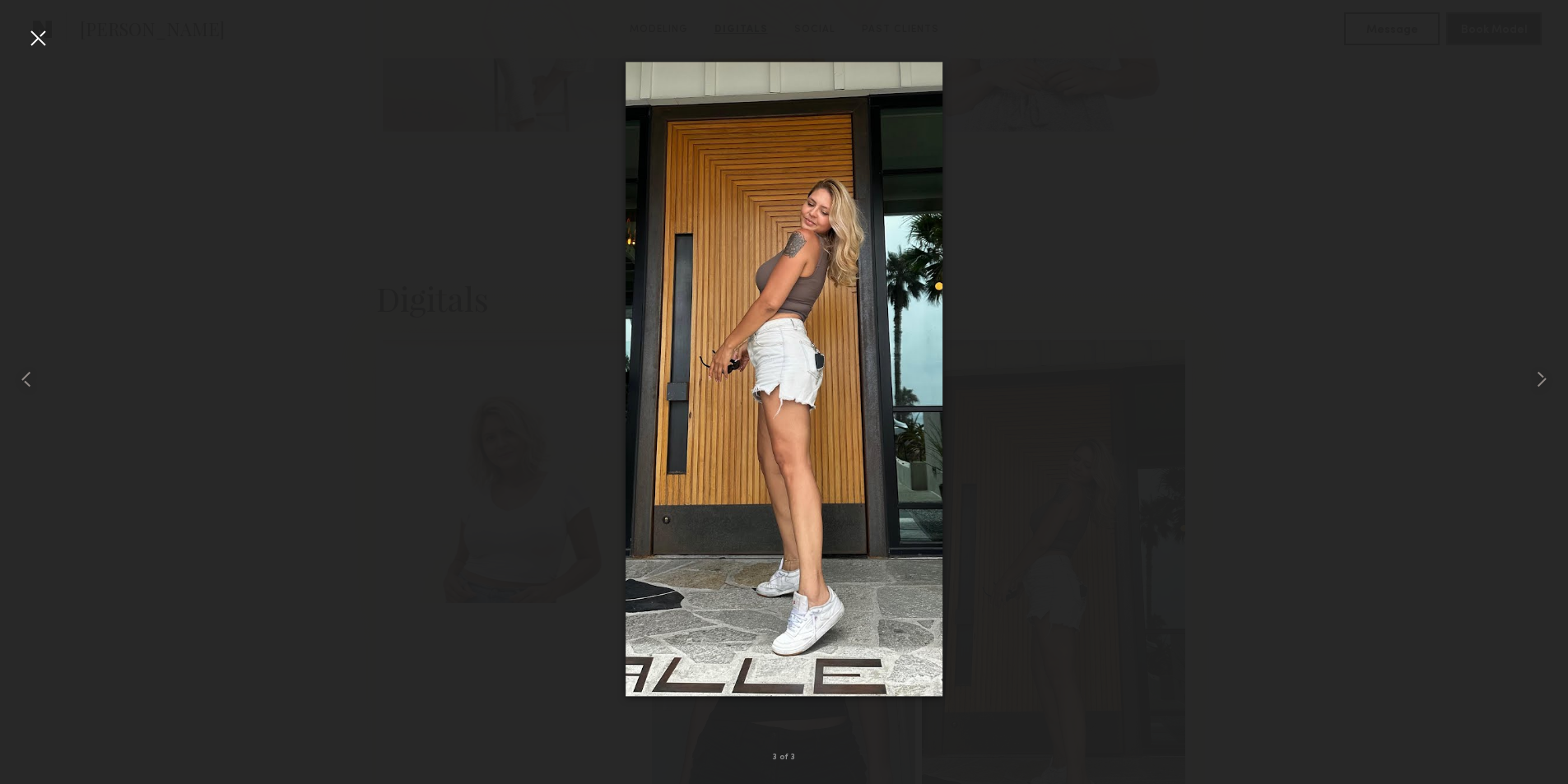
scroll to position [1399, 0]
click at [45, 33] on div at bounding box center [38, 38] width 26 height 26
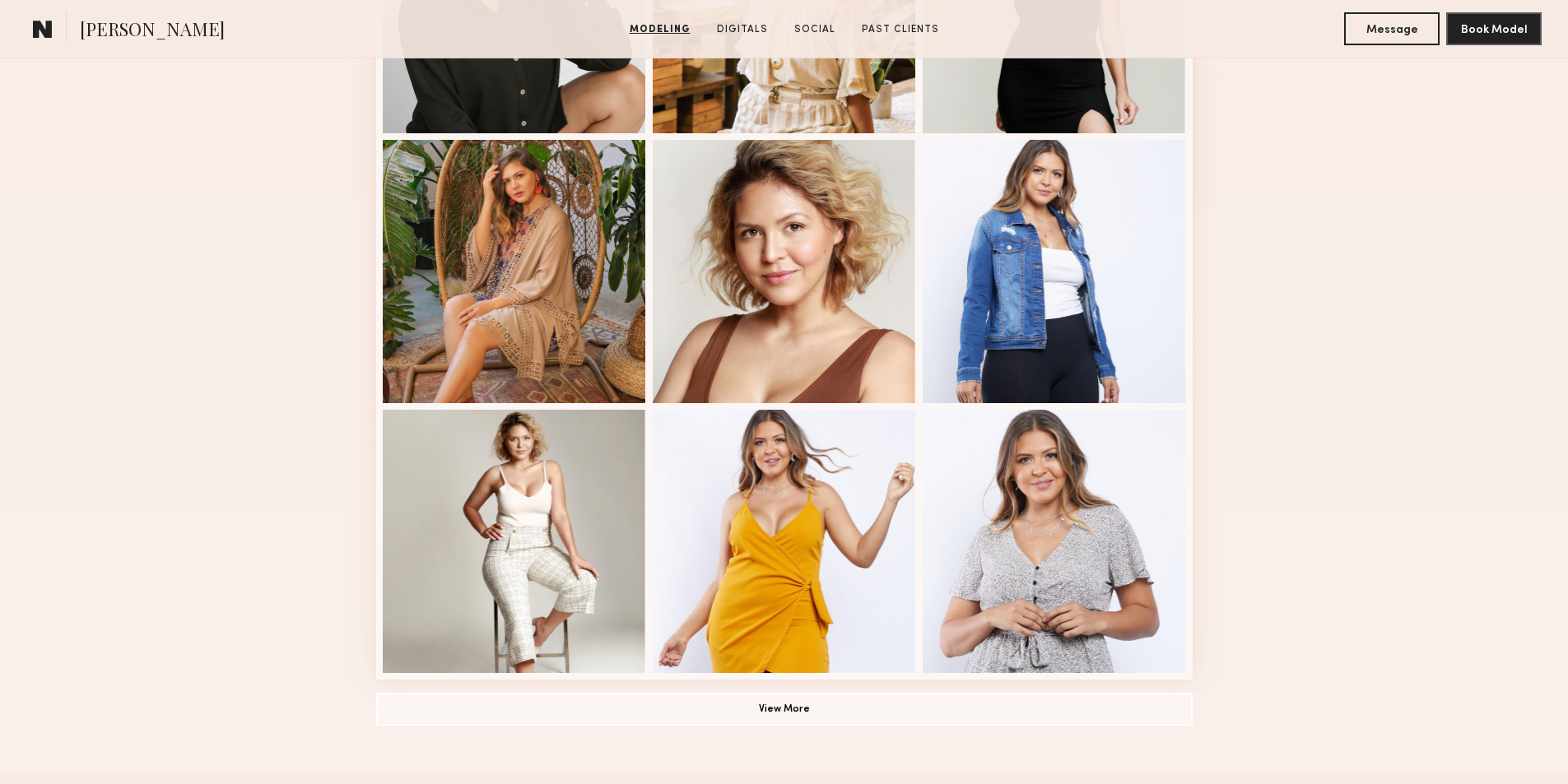
scroll to position [988, 0]
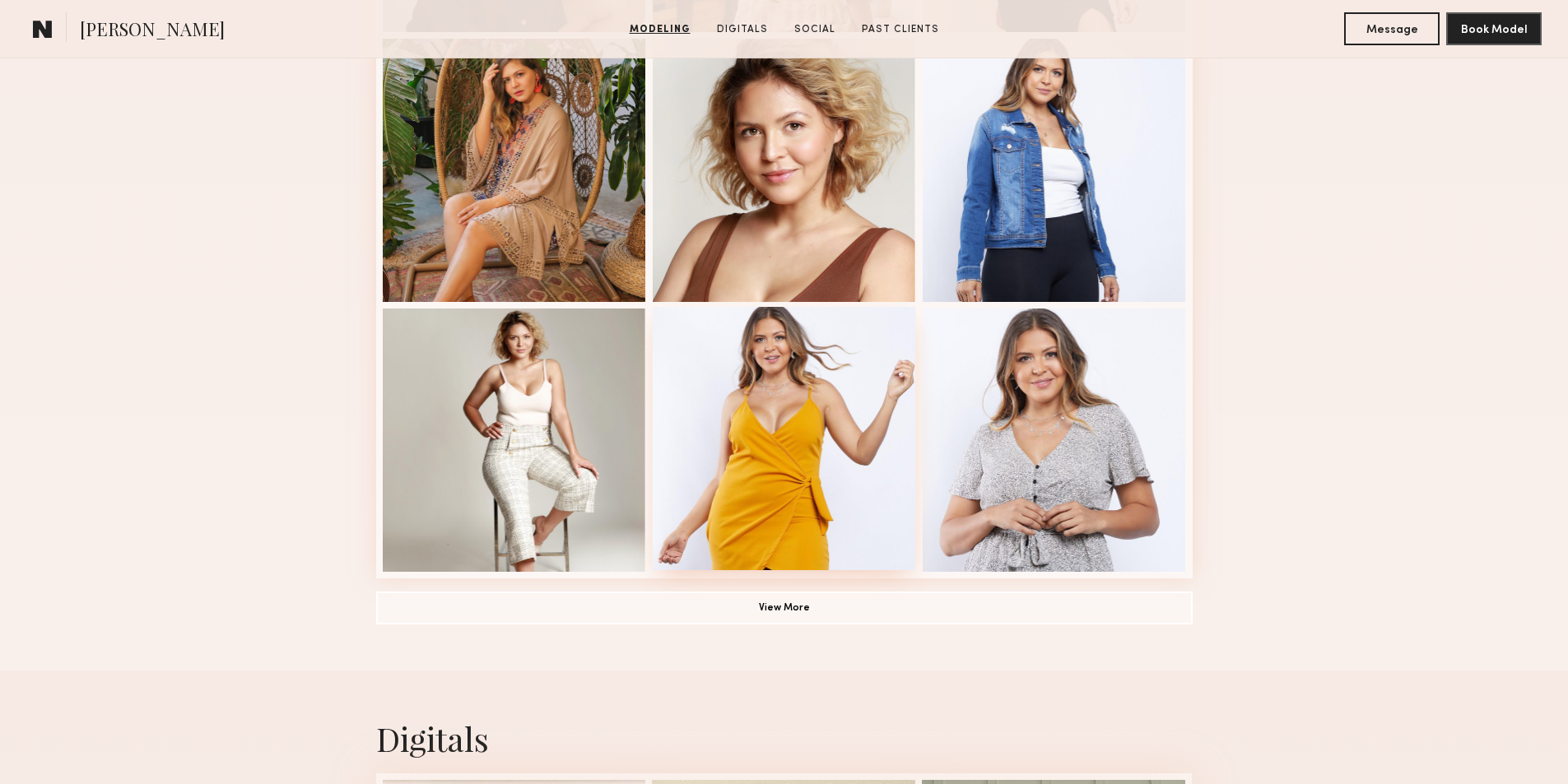
click at [820, 438] on div at bounding box center [784, 439] width 263 height 263
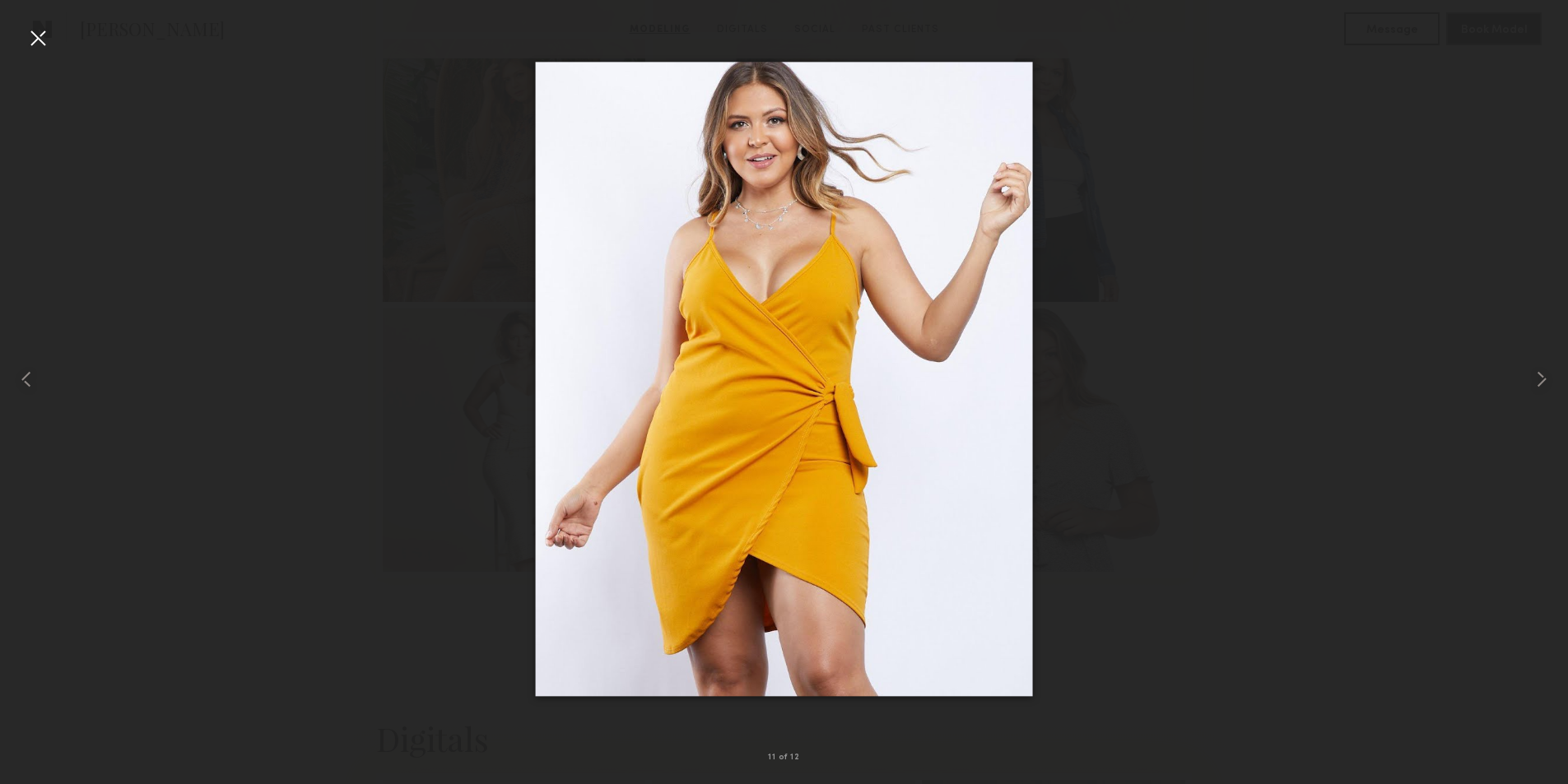
click at [32, 42] on div at bounding box center [38, 38] width 26 height 26
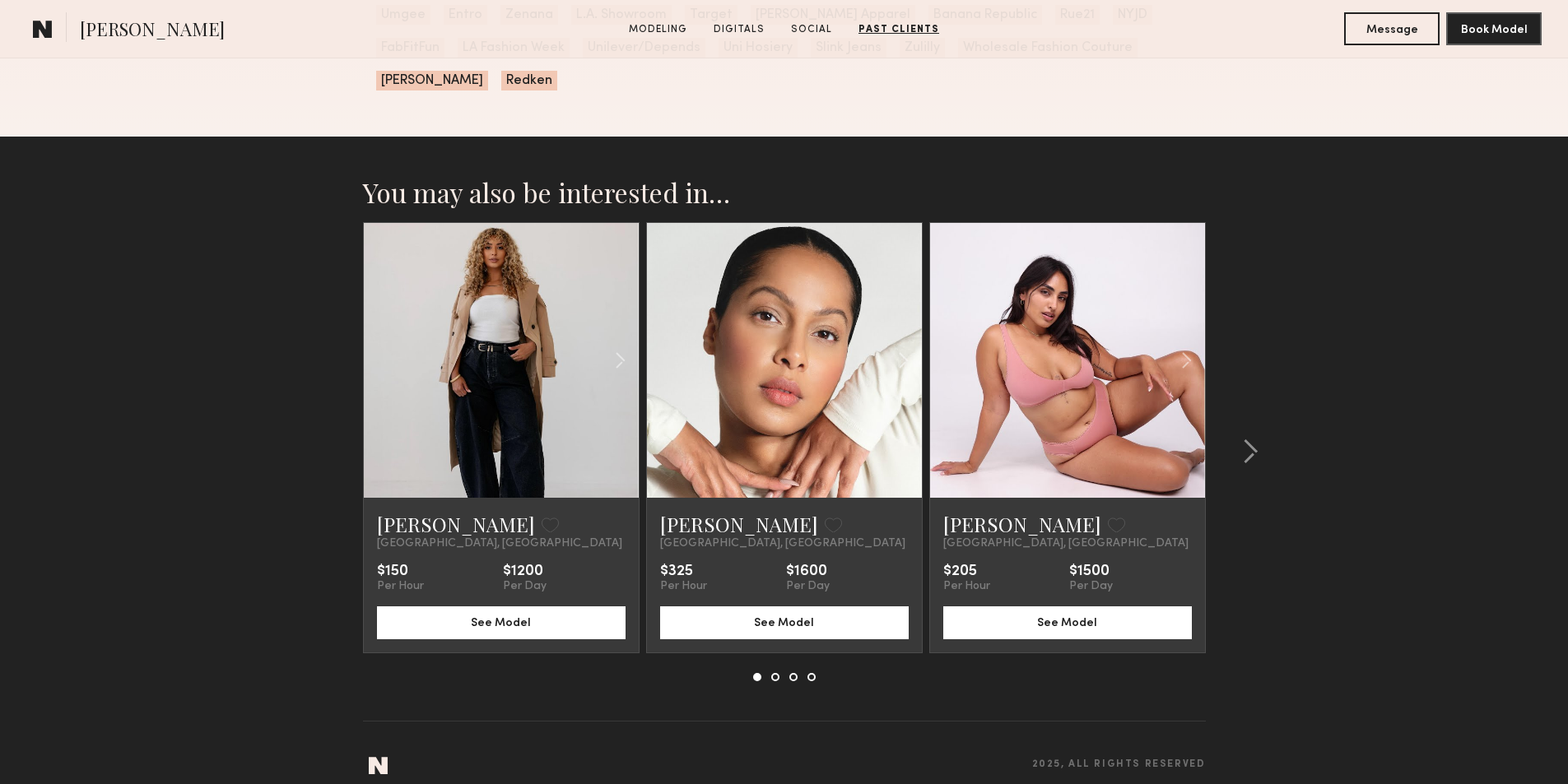
scroll to position [2626, 0]
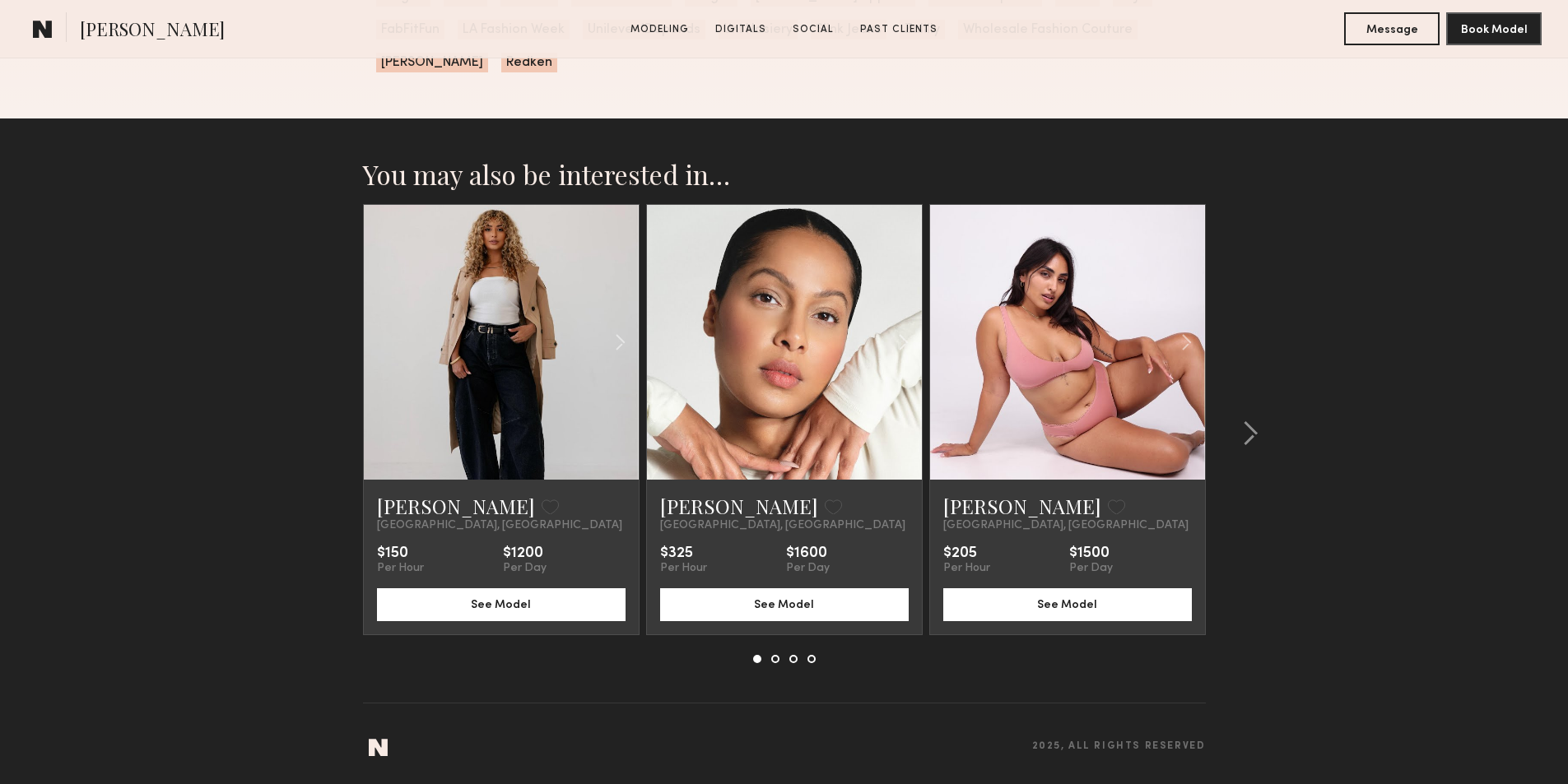
click at [775, 657] on button at bounding box center [775, 659] width 8 height 8
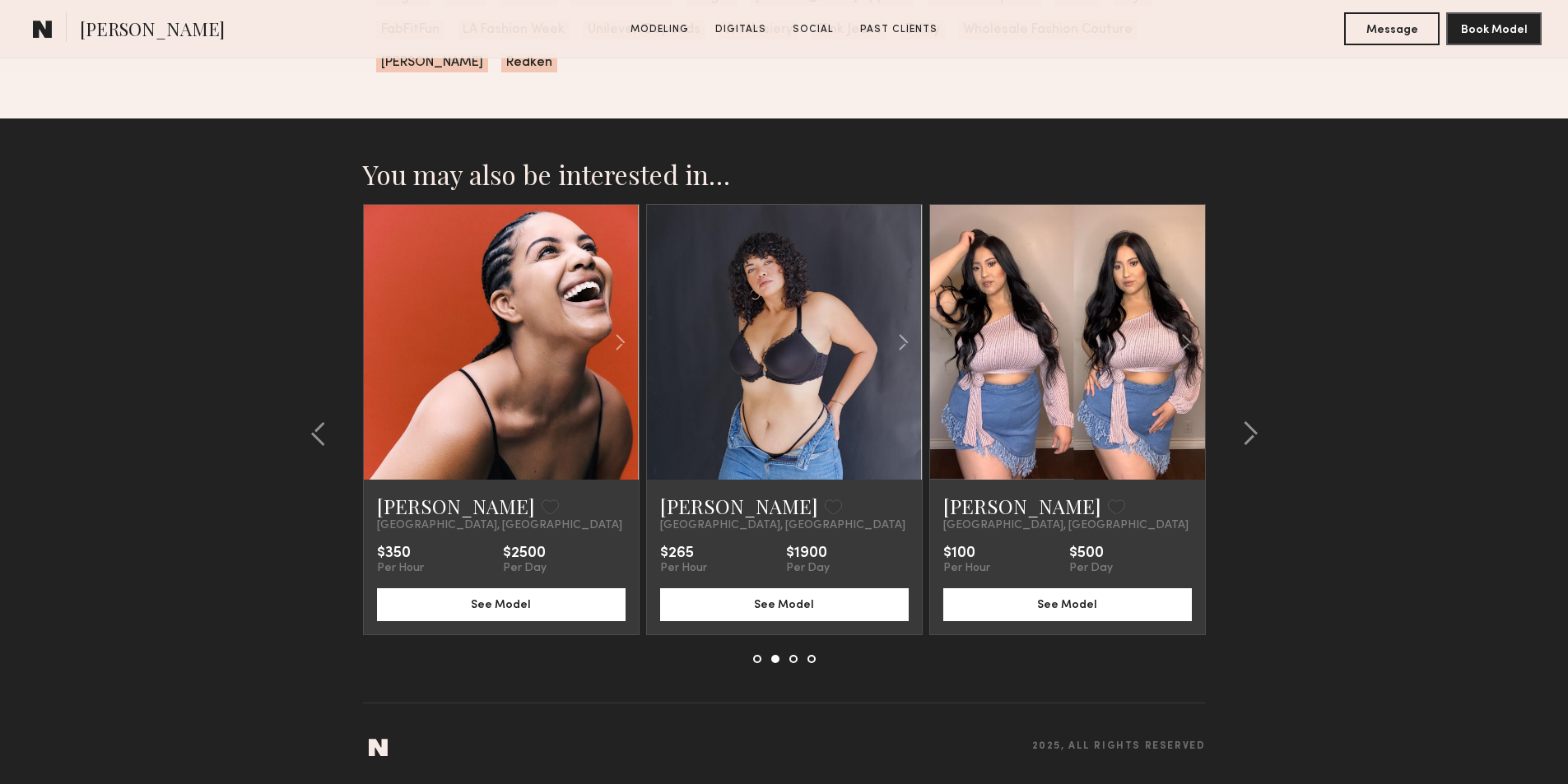
click at [794, 662] on button at bounding box center [794, 659] width 8 height 8
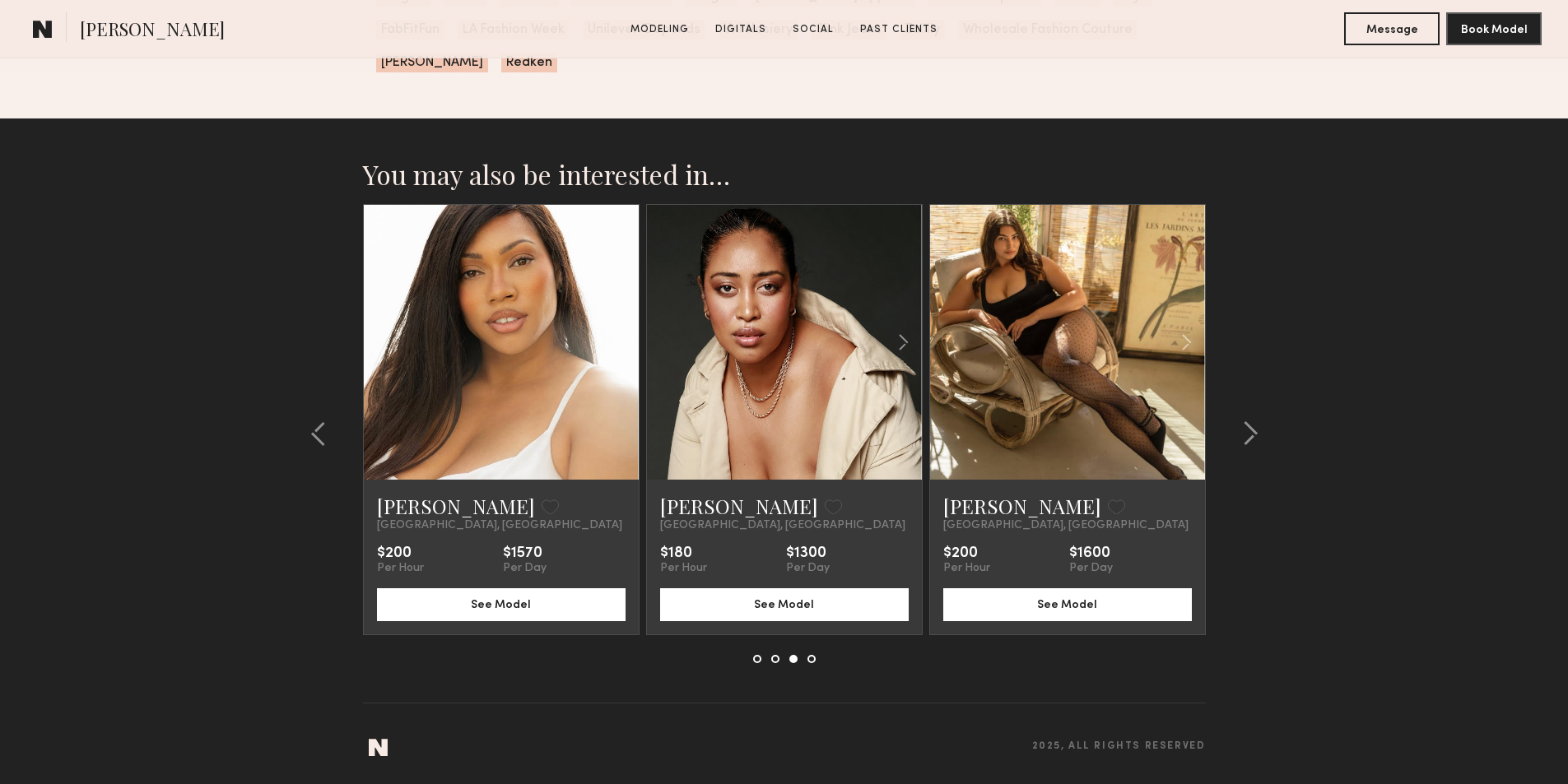
click at [813, 657] on button at bounding box center [811, 659] width 8 height 8
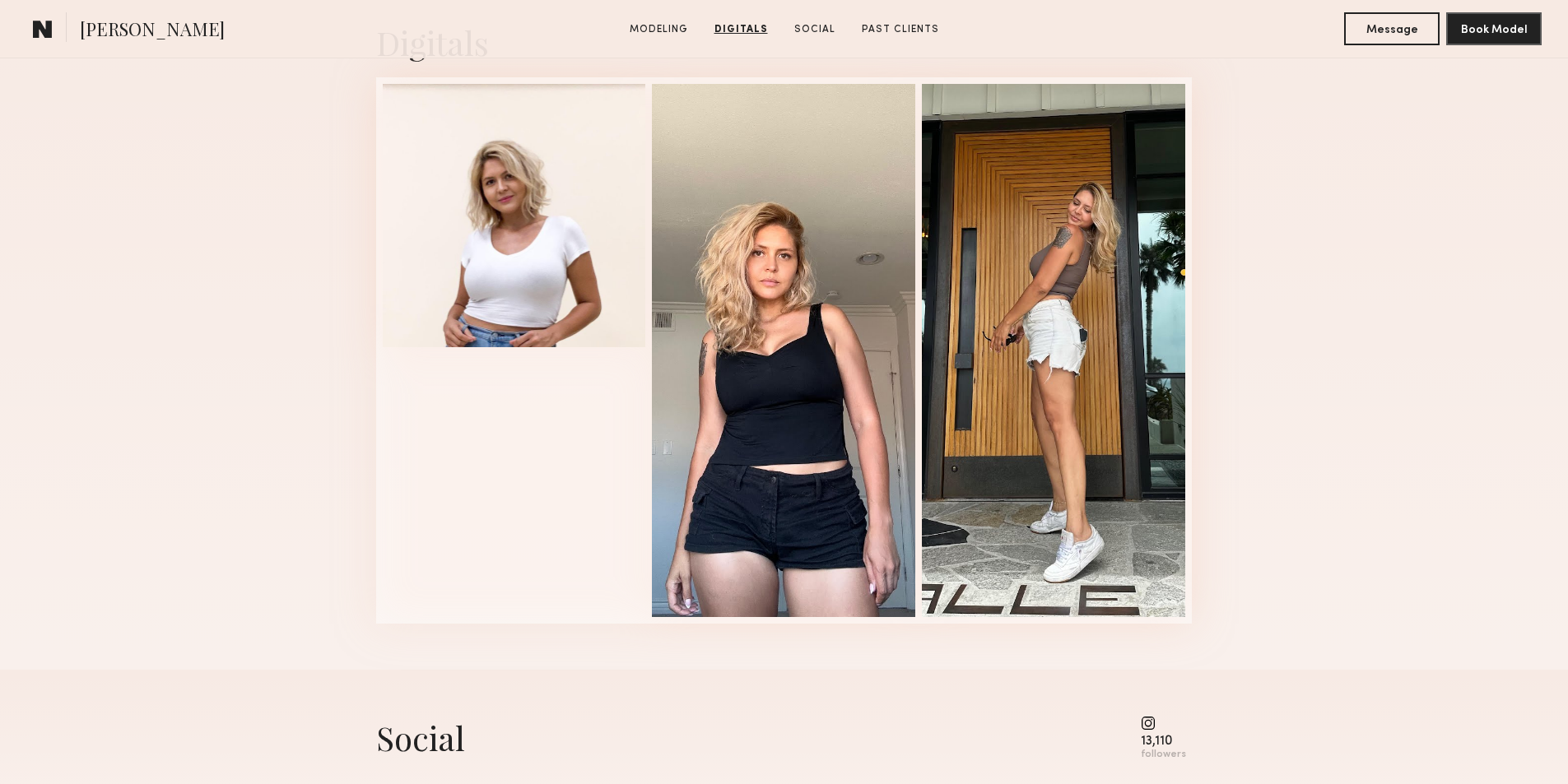
scroll to position [1638, 0]
